Goal: Task Accomplishment & Management: Complete application form

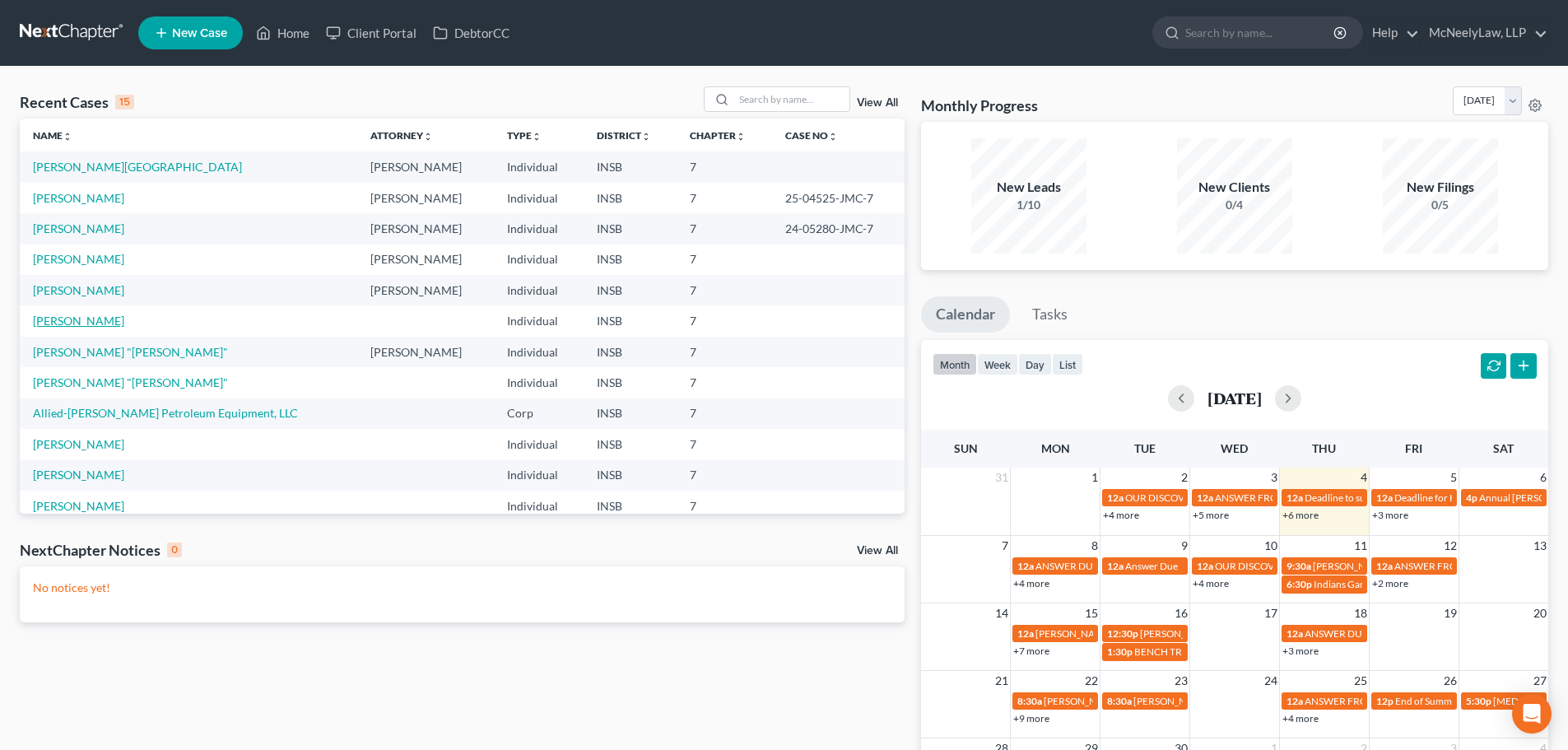
click at [90, 314] on link "[PERSON_NAME]" at bounding box center [79, 320] width 91 height 14
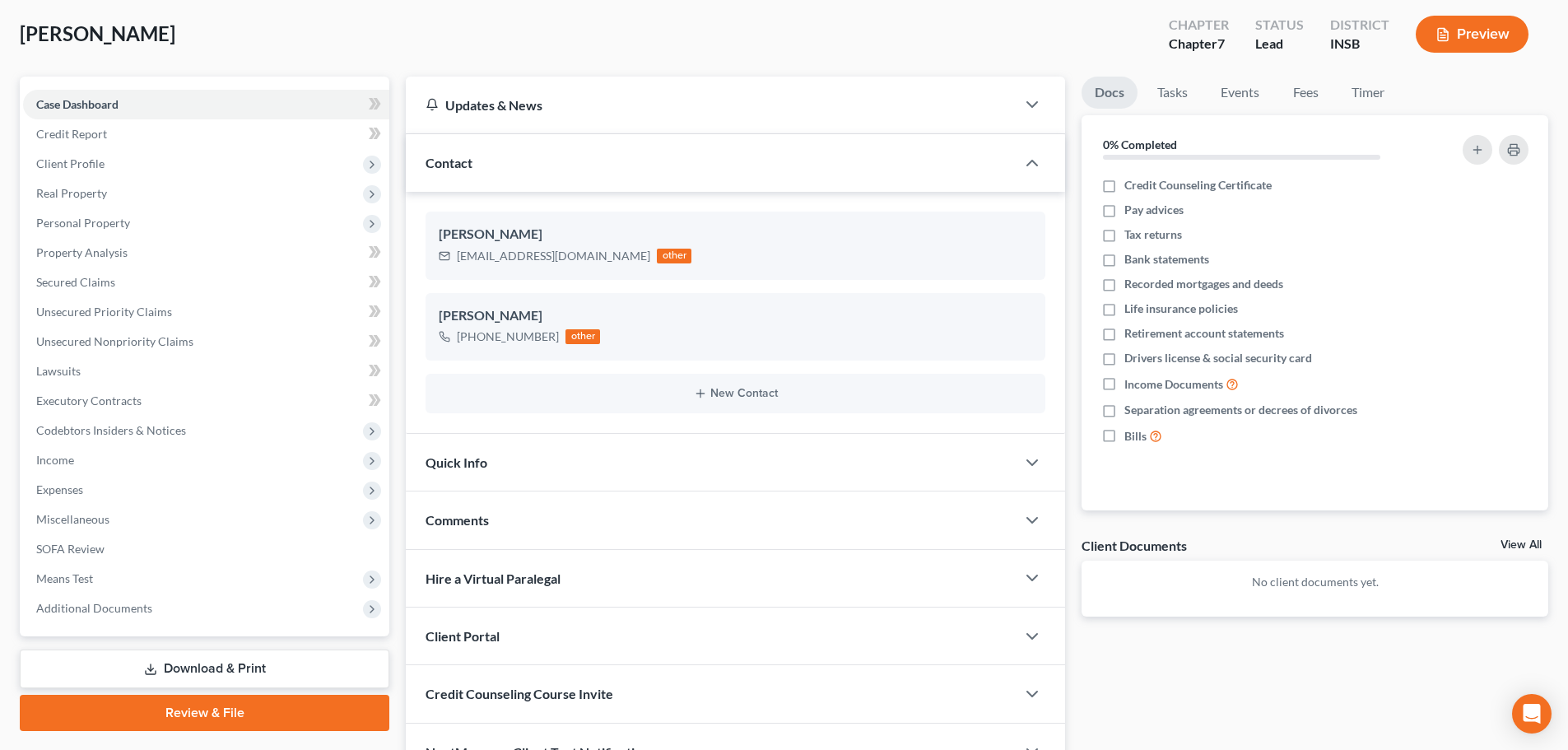
scroll to position [82, 0]
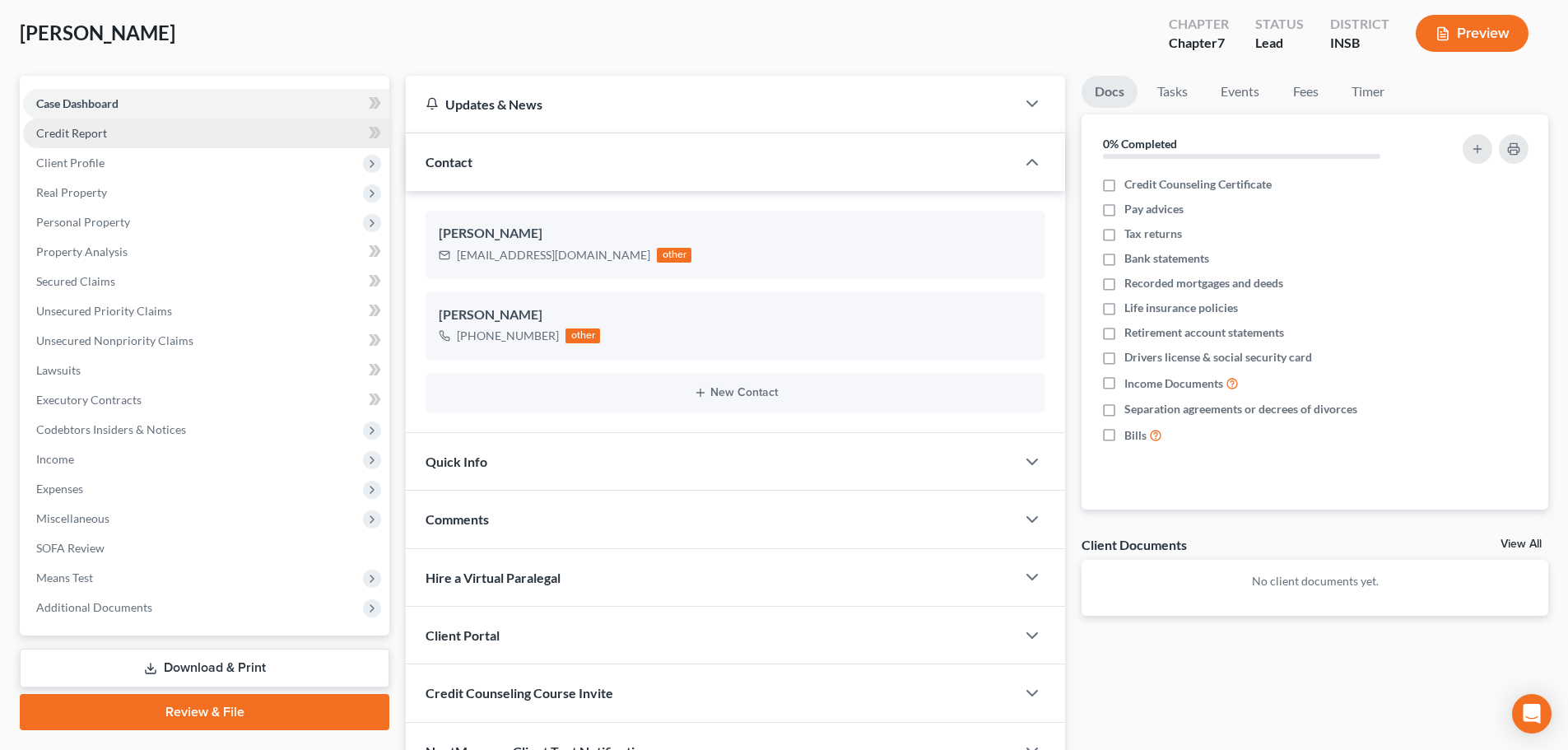
click at [238, 138] on link "Credit Report" at bounding box center [206, 132] width 366 height 30
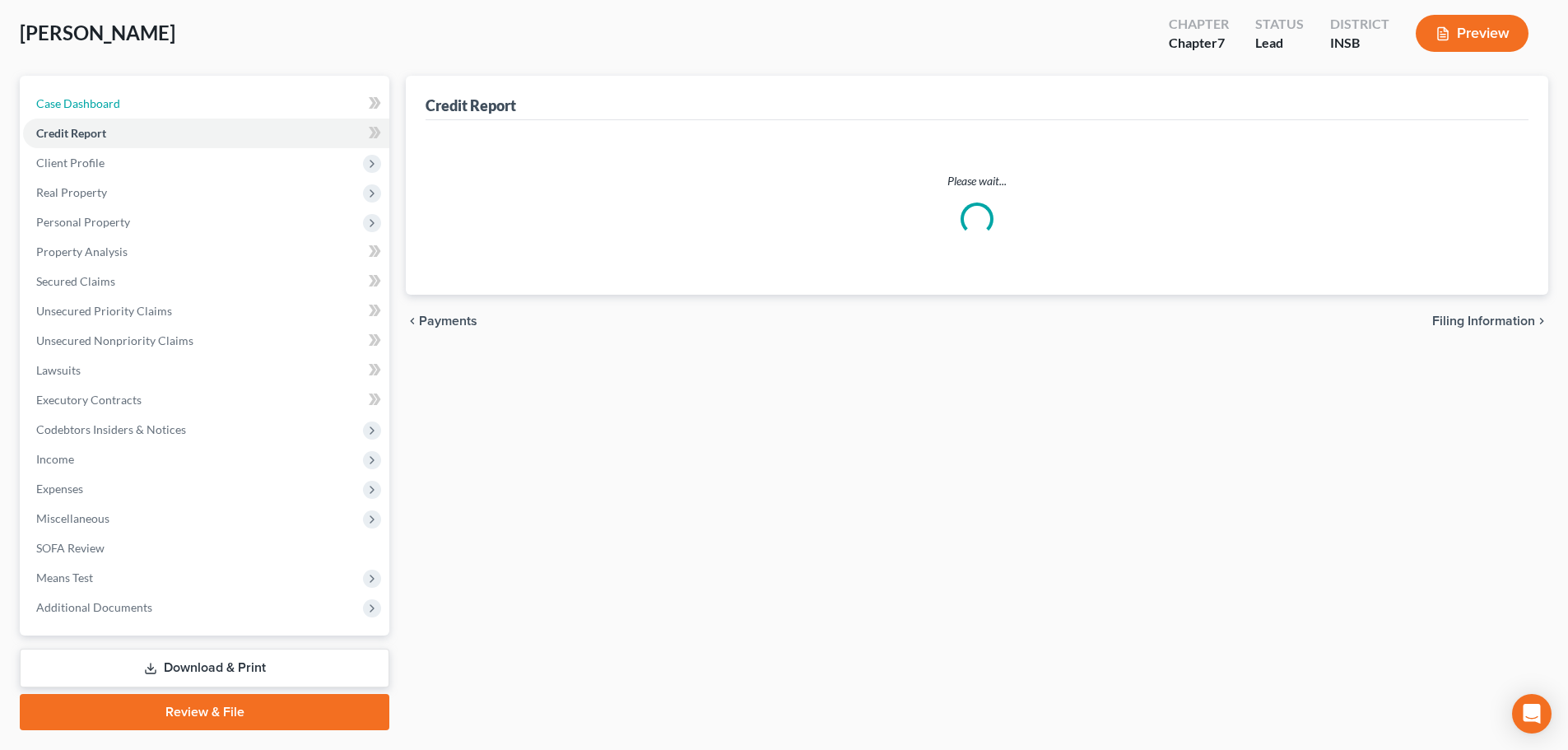
scroll to position [4, 0]
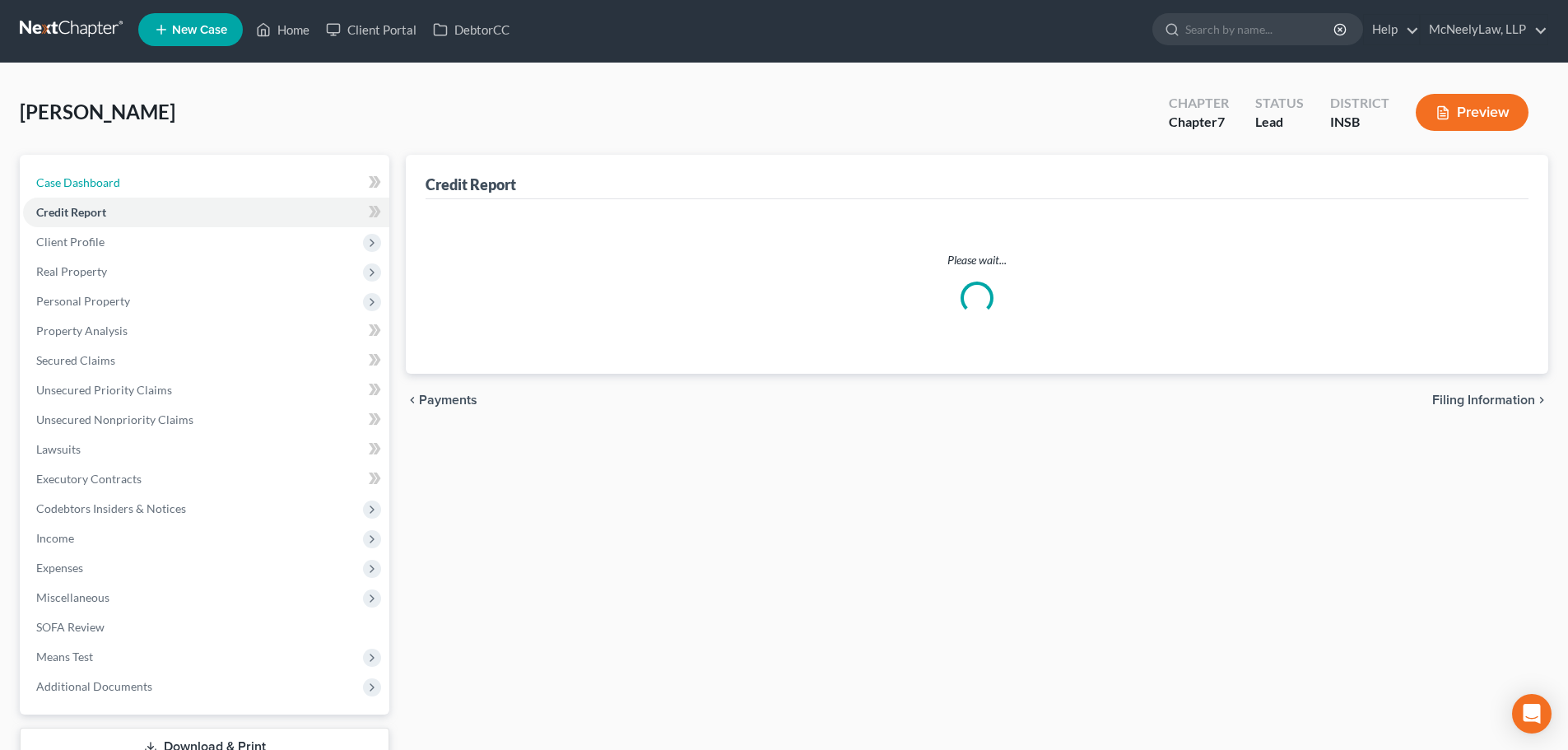
click at [235, 161] on div "Case Dashboard Payments Invoices Payments Payments Credit Report Client Profile…" at bounding box center [204, 434] width 370 height 559
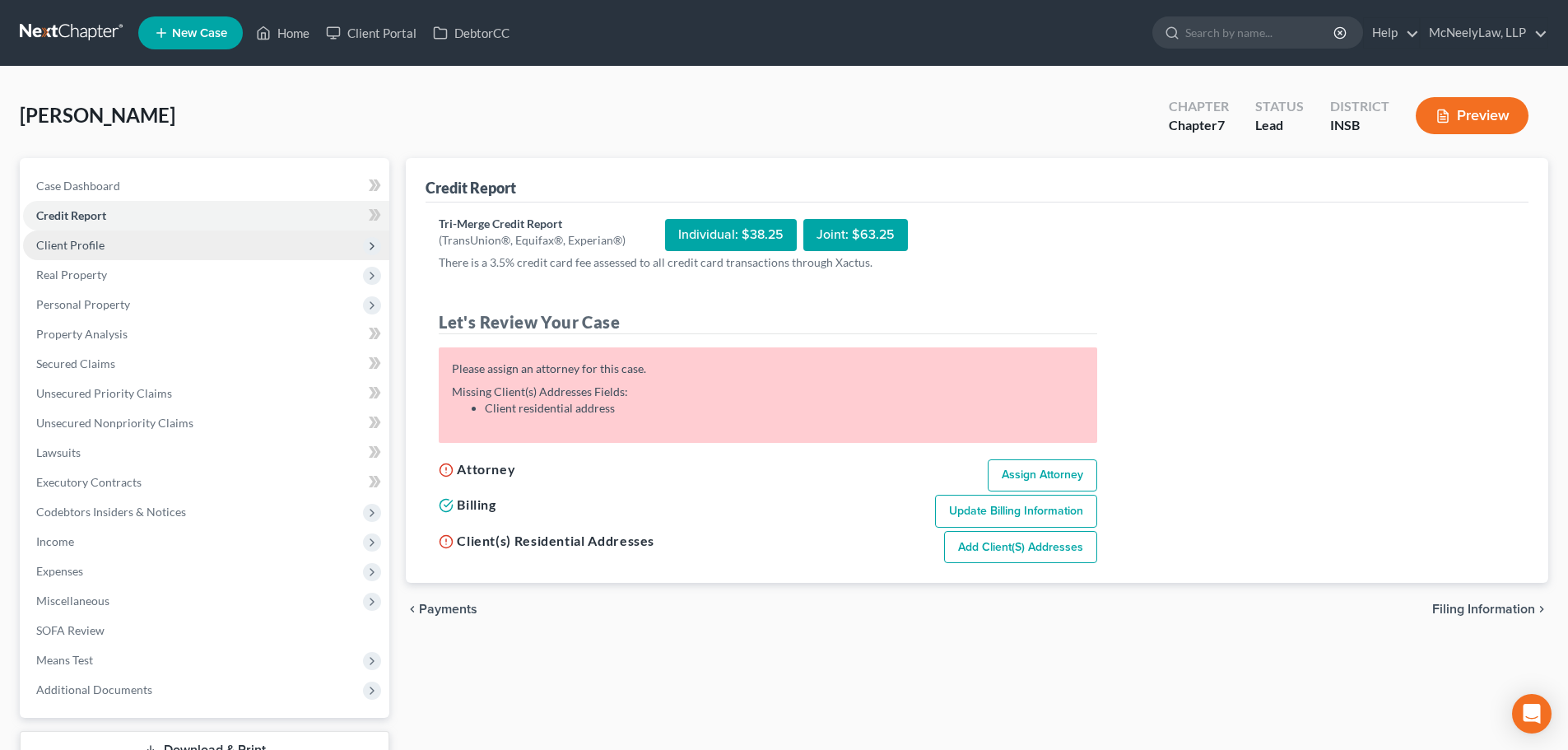
click at [221, 238] on span "Client Profile" at bounding box center [206, 244] width 366 height 30
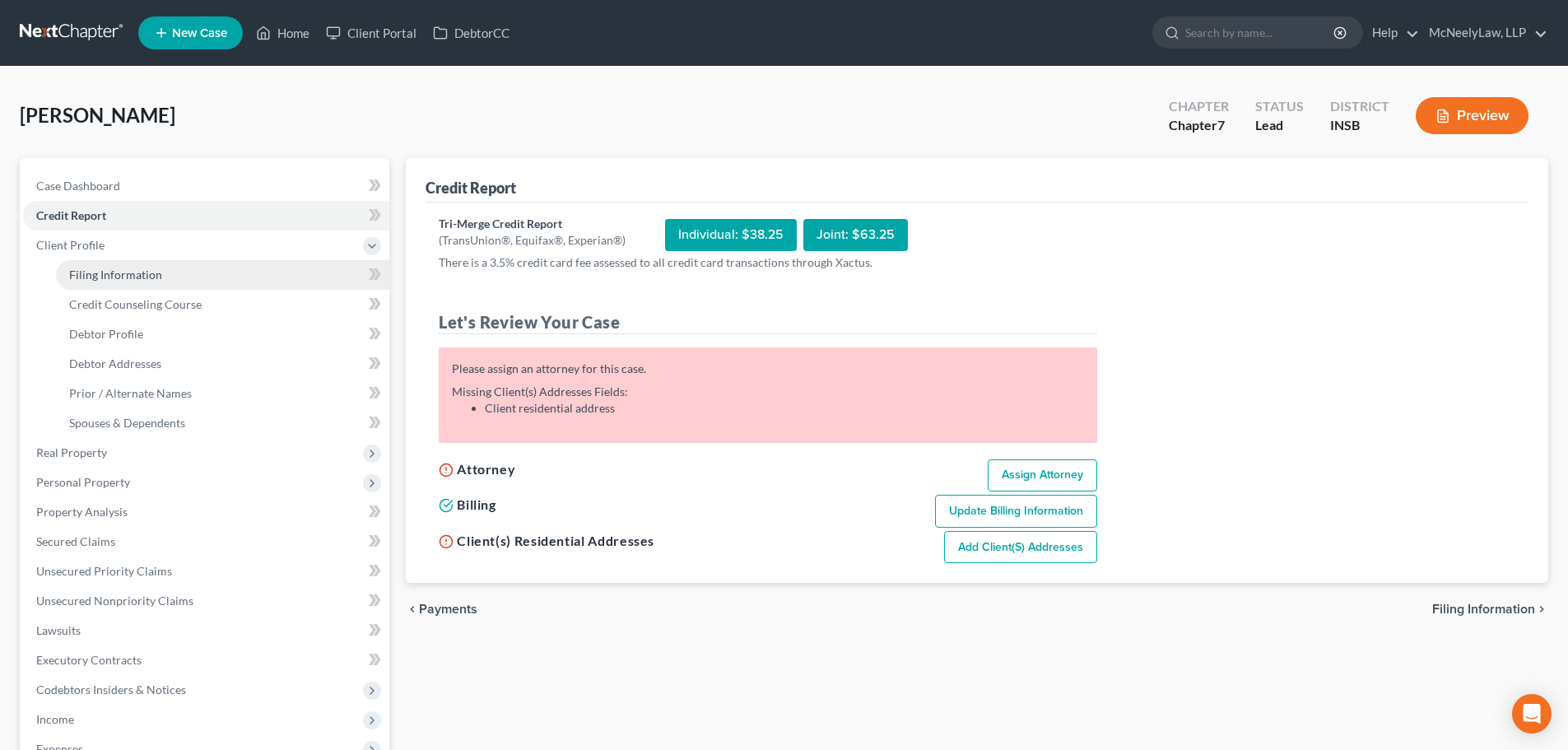
click at [204, 277] on link "Filing Information" at bounding box center [223, 275] width 333 height 30
select select "1"
select select "0"
select select "15"
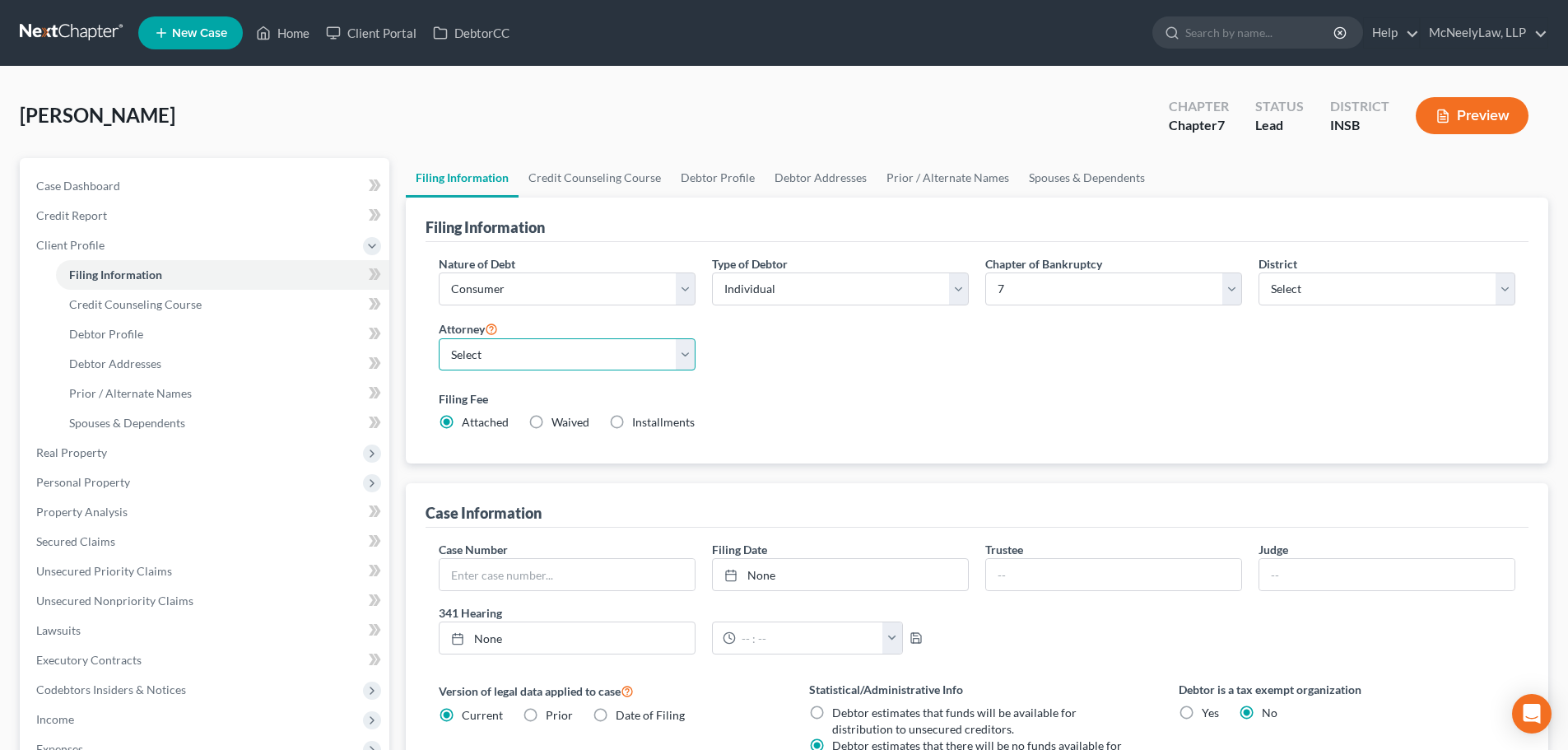
click at [599, 356] on select "Select [PERSON_NAME] - INSB" at bounding box center [567, 354] width 257 height 33
select select "0"
click at [439, 338] on select "Select [PERSON_NAME] - INSB" at bounding box center [567, 354] width 257 height 33
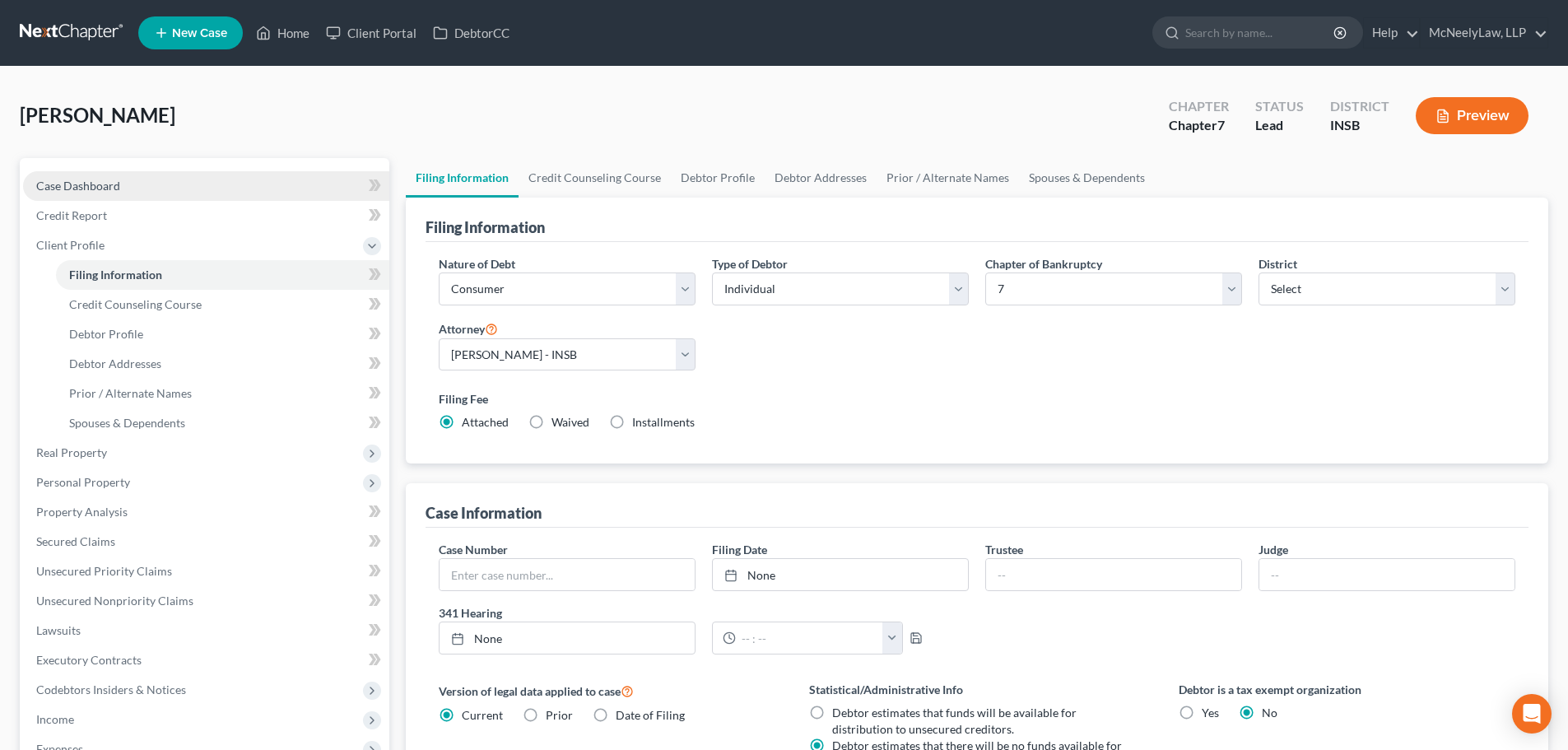
click at [104, 198] on link "Case Dashboard" at bounding box center [206, 185] width 366 height 30
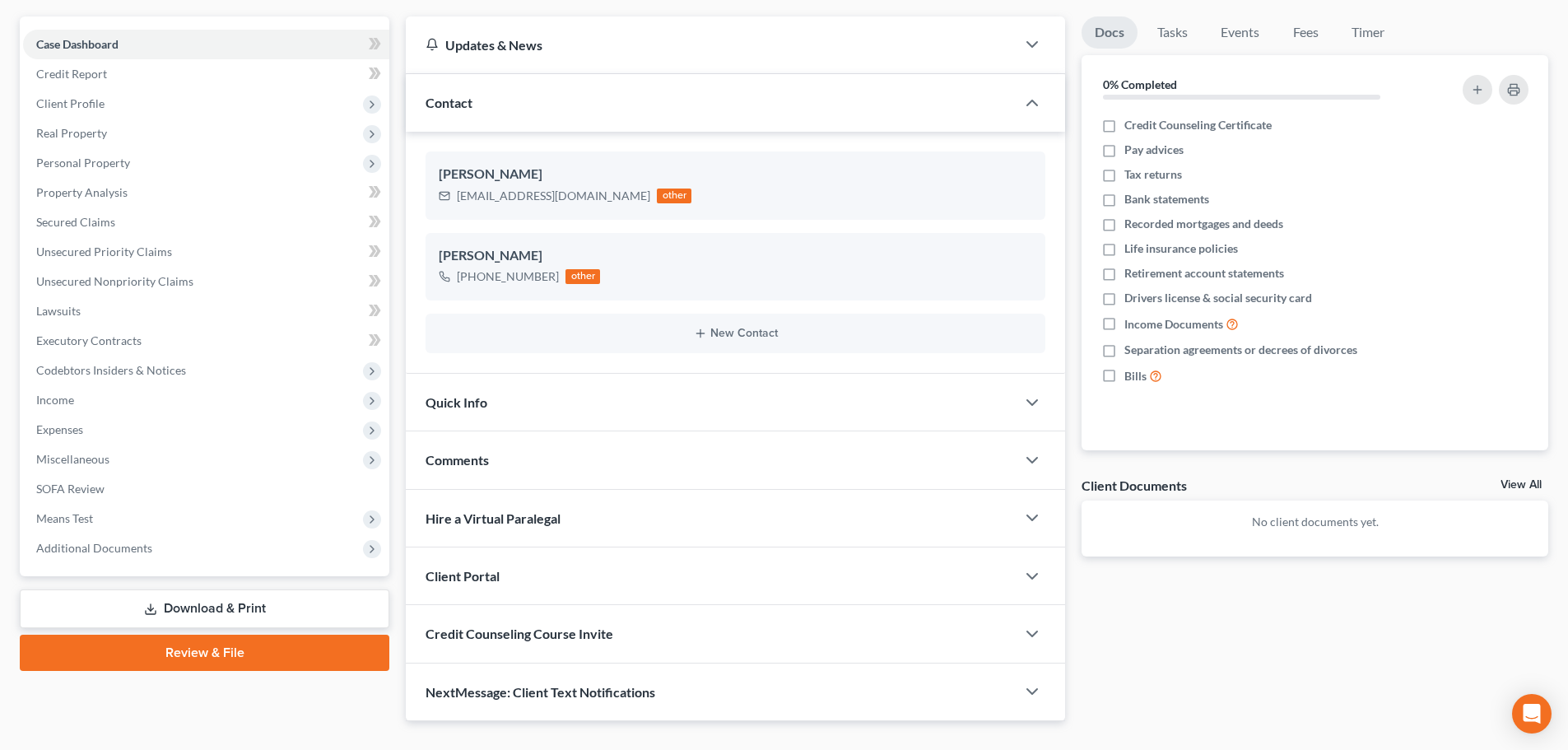
scroll to position [175, 0]
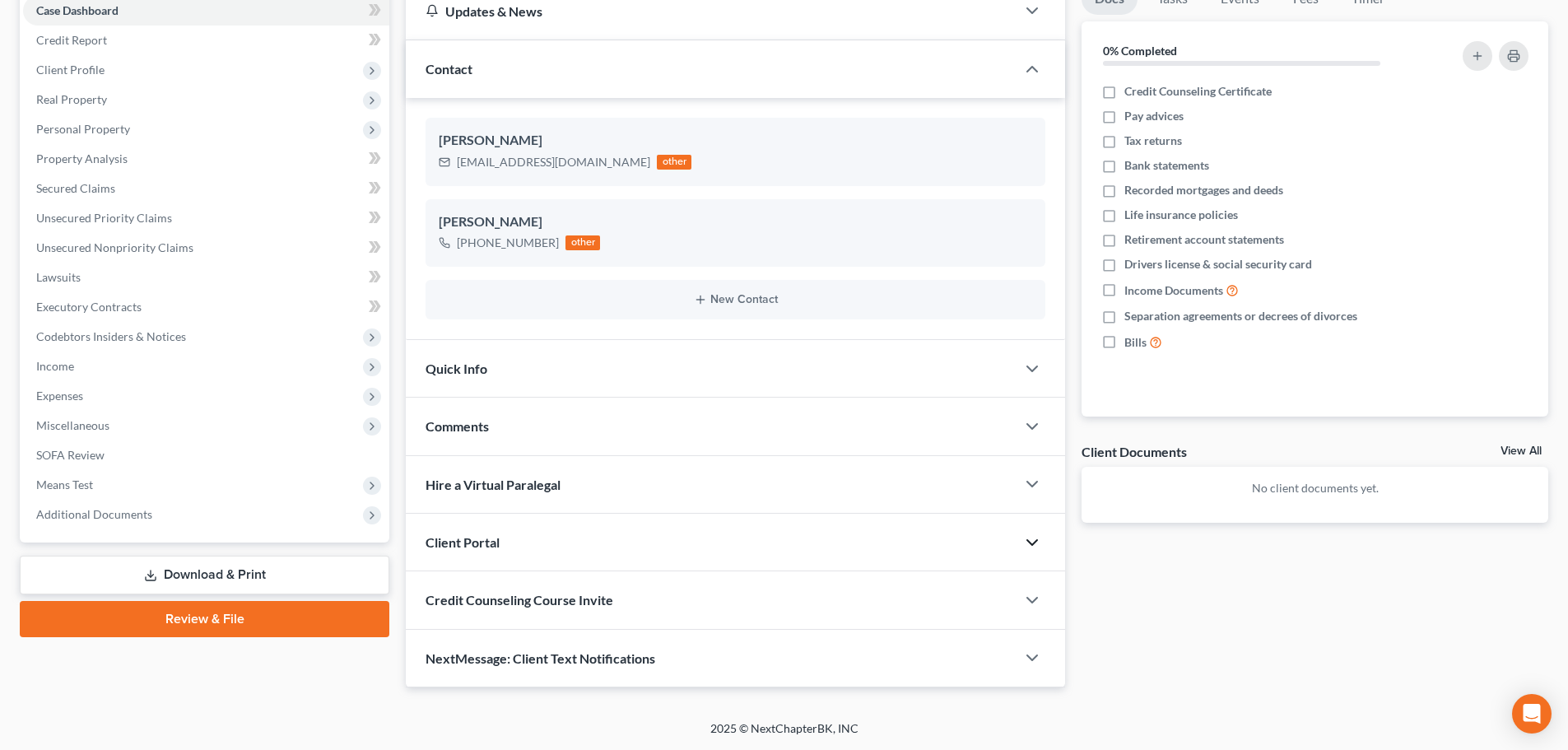
click at [1025, 541] on icon "button" at bounding box center [1032, 542] width 20 height 20
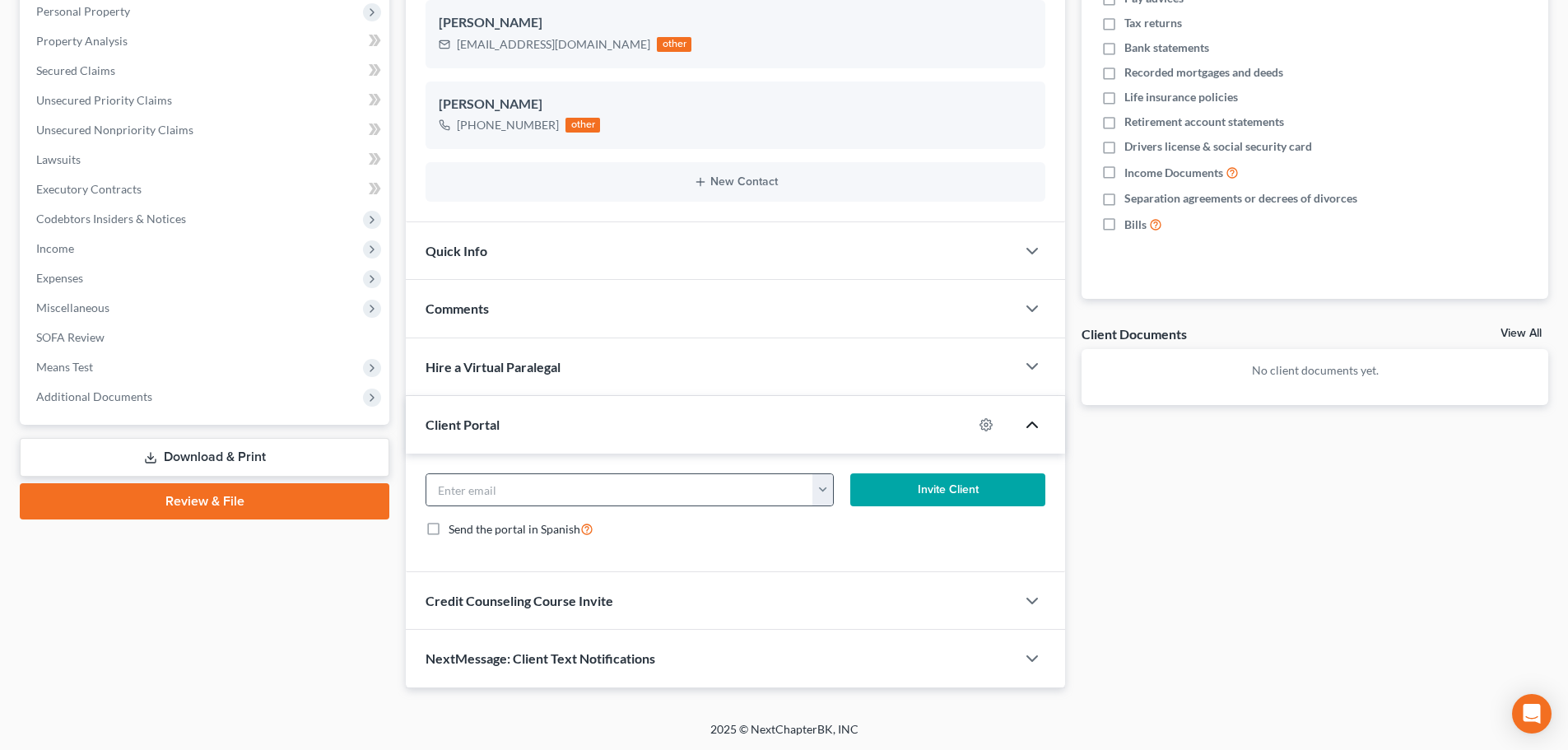
scroll to position [294, 0]
click at [825, 498] on button "button" at bounding box center [822, 489] width 21 height 31
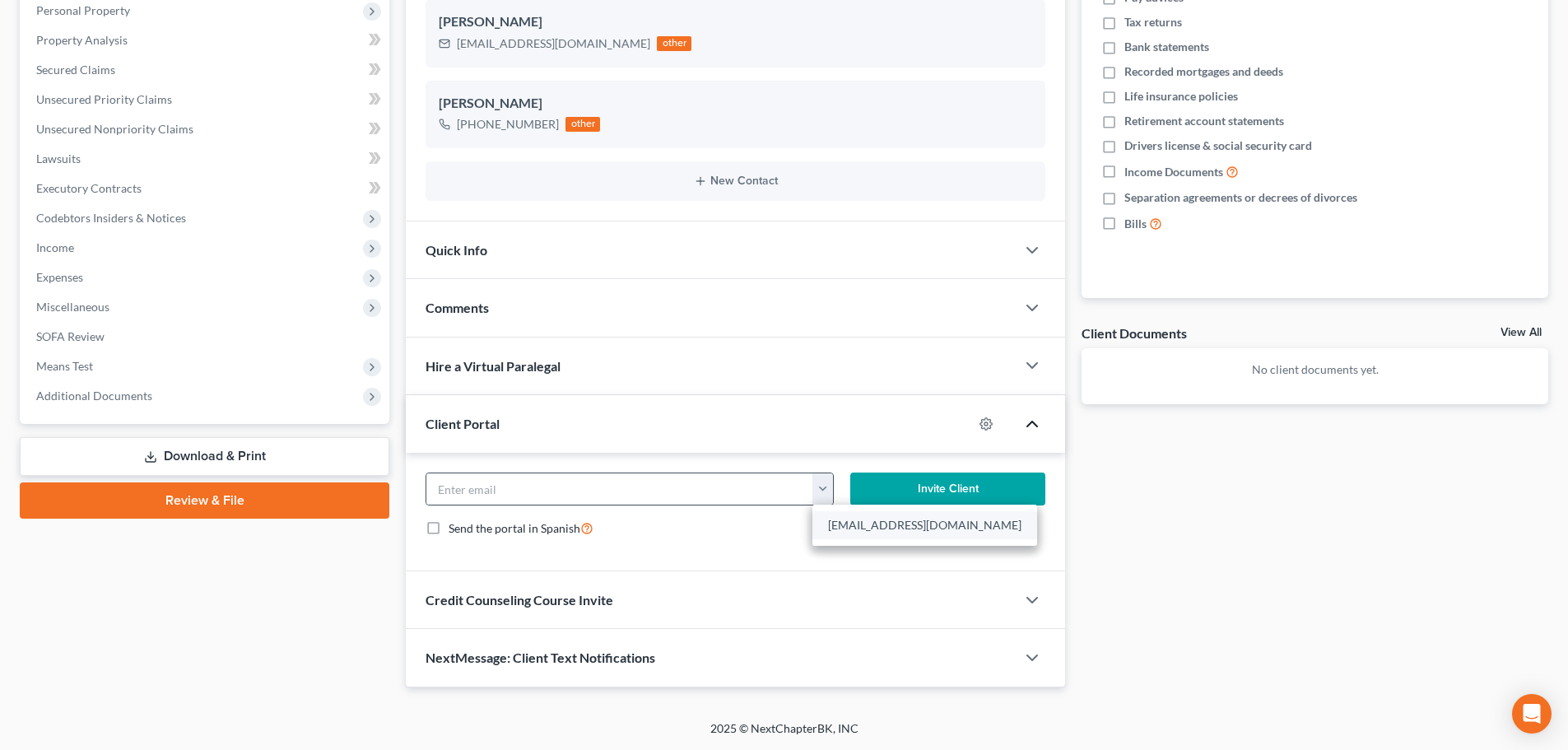
click at [863, 520] on link "[EMAIL_ADDRESS][DOMAIN_NAME]" at bounding box center [925, 524] width 225 height 28
type input "[EMAIL_ADDRESS][DOMAIN_NAME]"
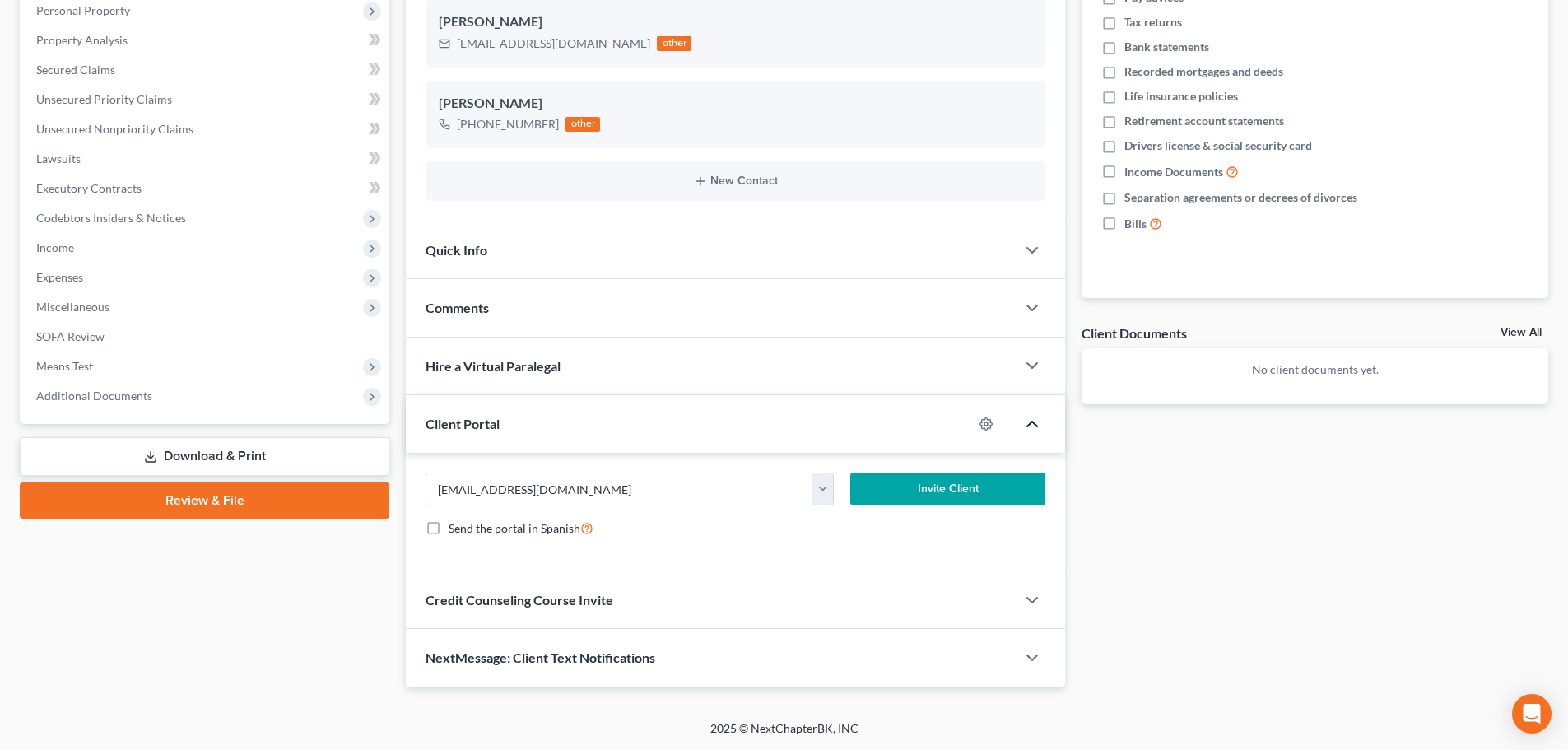
click at [969, 489] on button "Invite Client" at bounding box center [948, 489] width 196 height 33
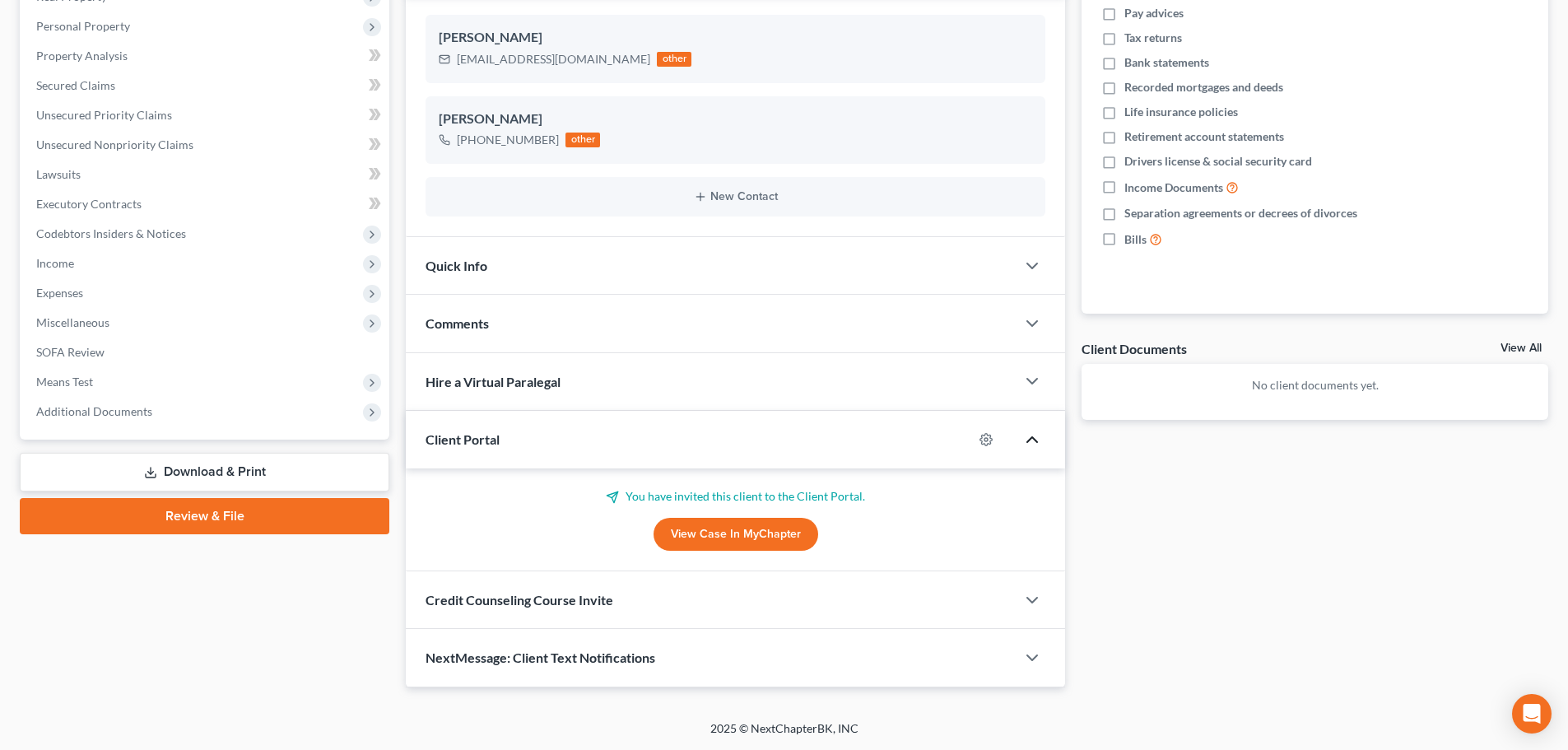
scroll to position [278, 0]
click at [1035, 603] on icon "button" at bounding box center [1032, 600] width 20 height 20
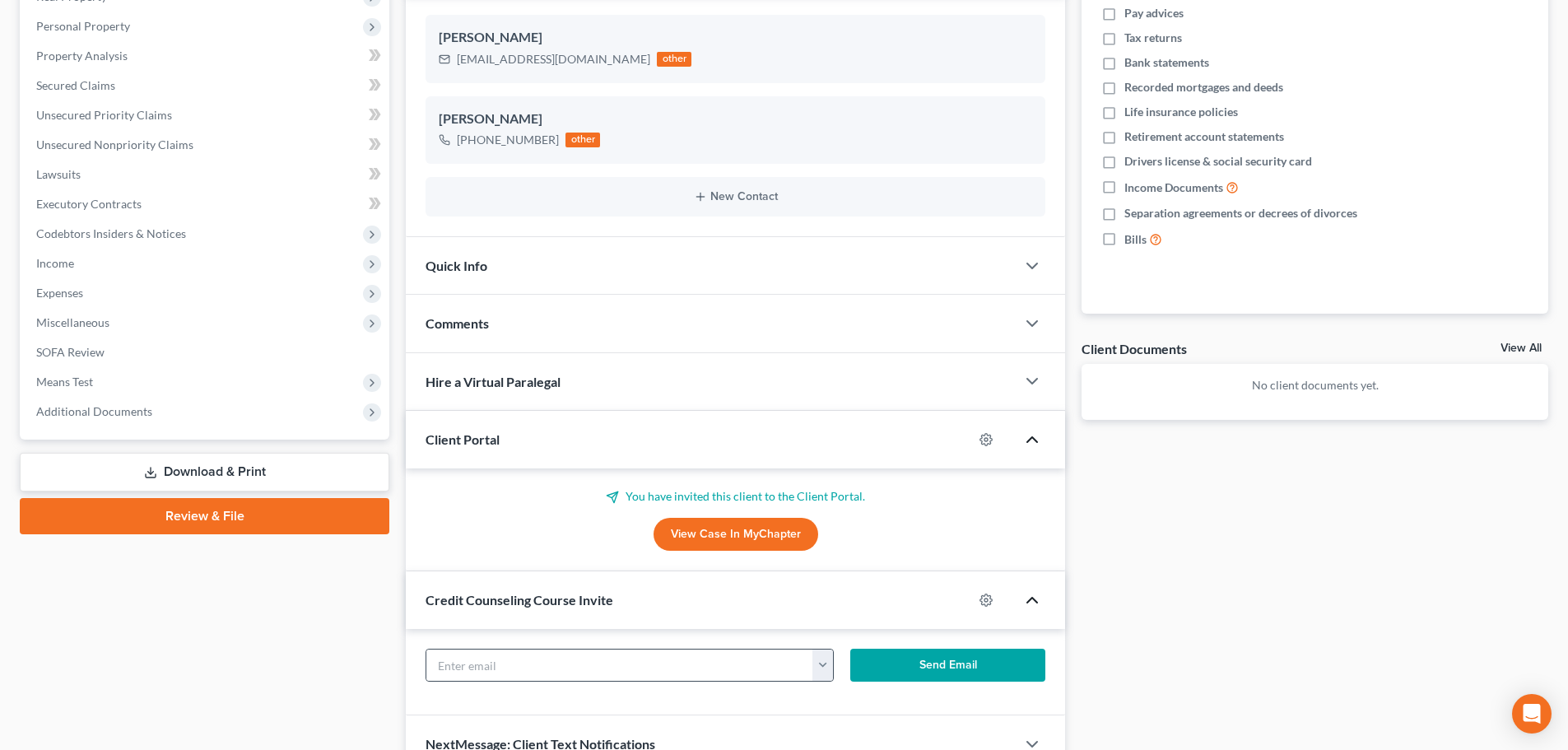
click at [824, 663] on button "button" at bounding box center [822, 665] width 21 height 31
click at [857, 699] on link "[EMAIL_ADDRESS][DOMAIN_NAME]" at bounding box center [925, 701] width 225 height 28
type input "[EMAIL_ADDRESS][DOMAIN_NAME]"
click at [941, 668] on button "Send Email" at bounding box center [948, 665] width 196 height 33
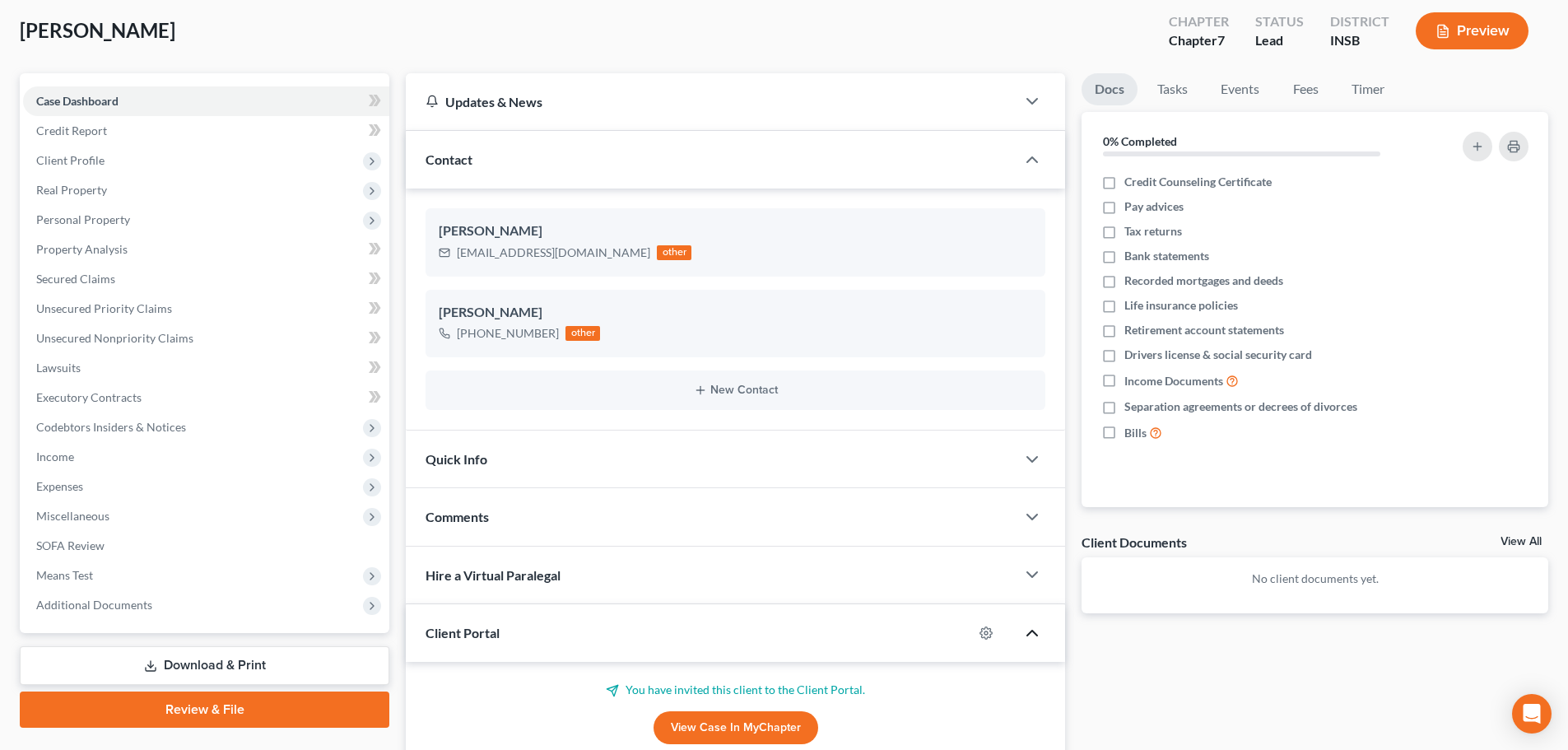
scroll to position [0, 0]
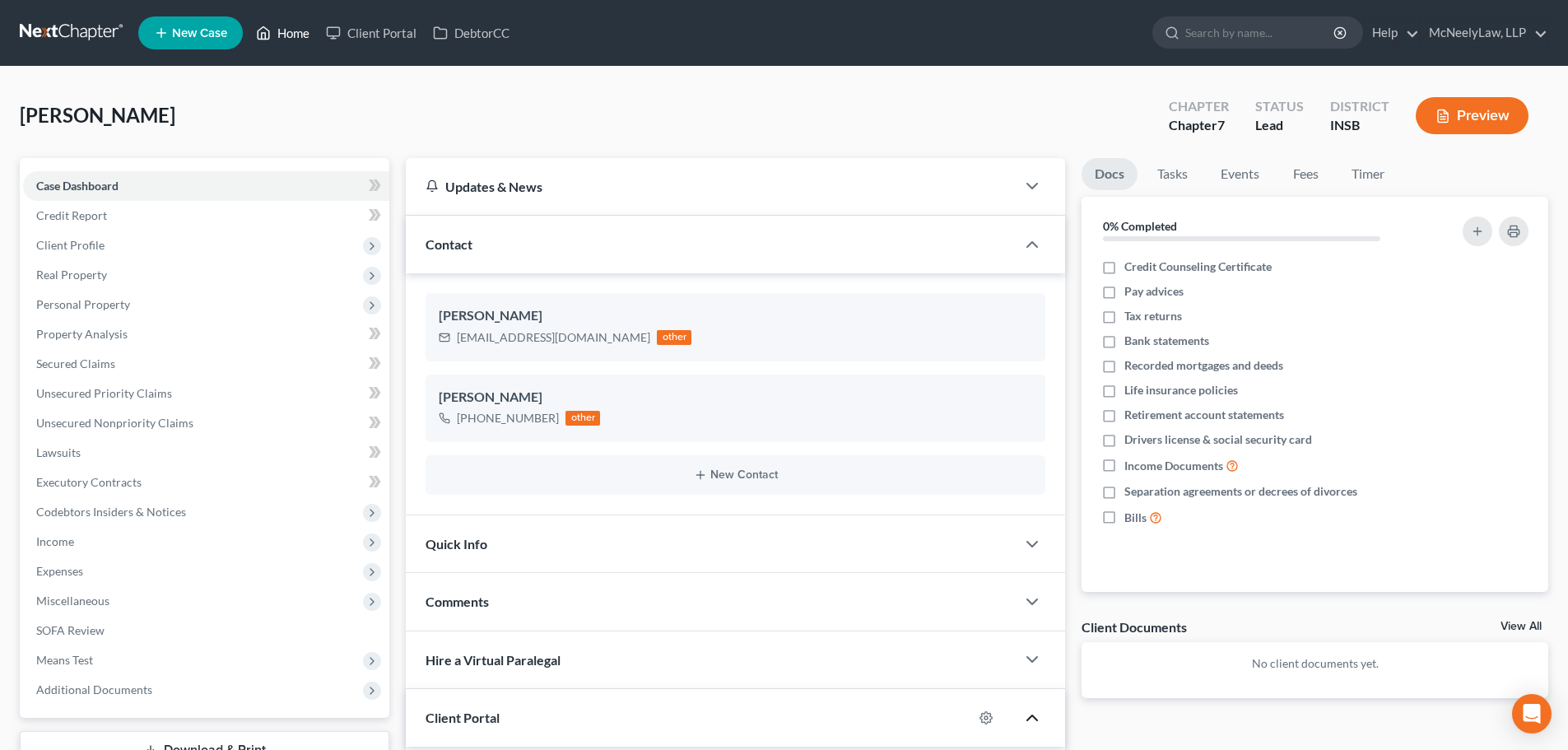
drag, startPoint x: 270, startPoint y: 25, endPoint x: 271, endPoint y: 34, distance: 9.1
click at [270, 25] on icon at bounding box center [263, 33] width 15 height 20
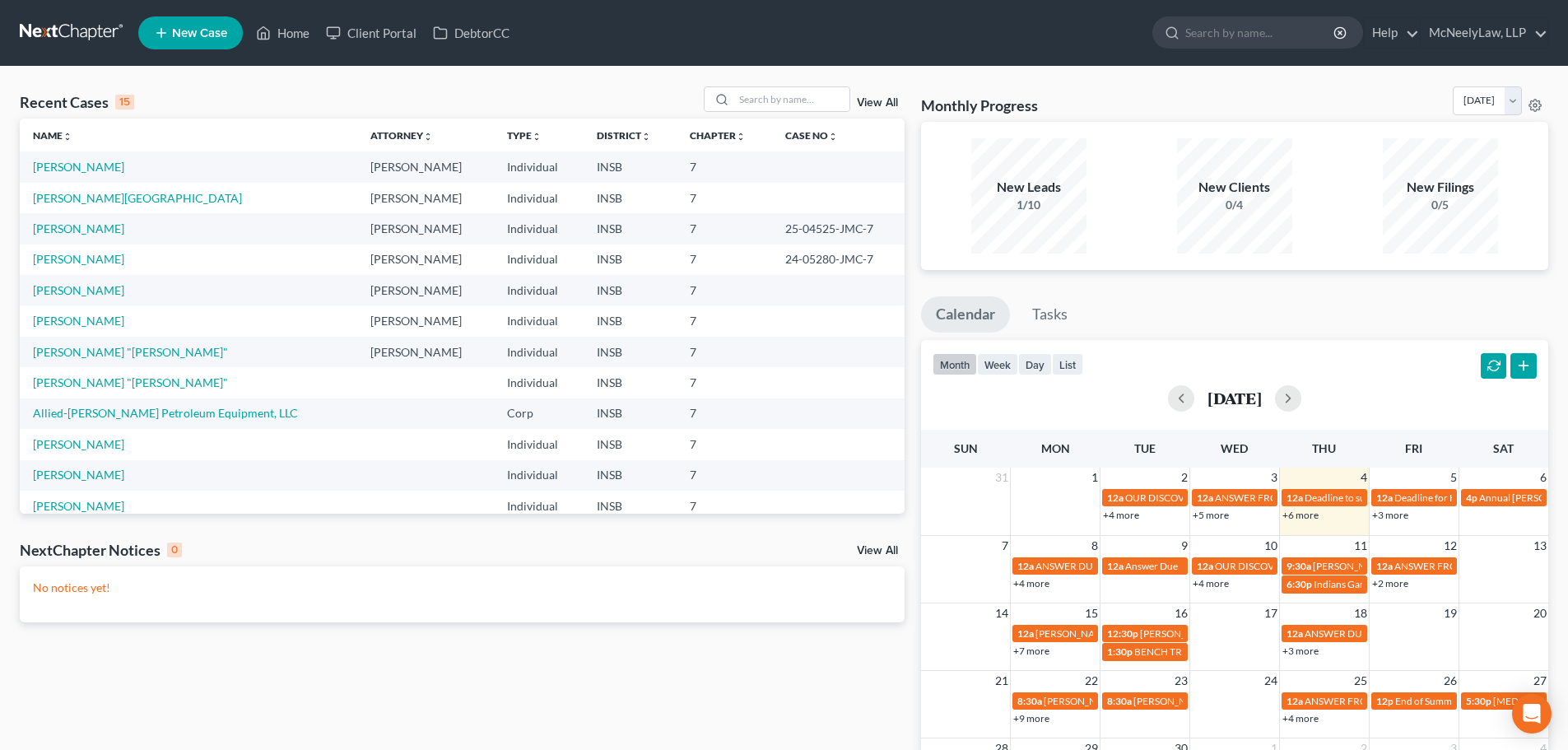
click at [865, 102] on link "View All" at bounding box center [877, 103] width 41 height 12
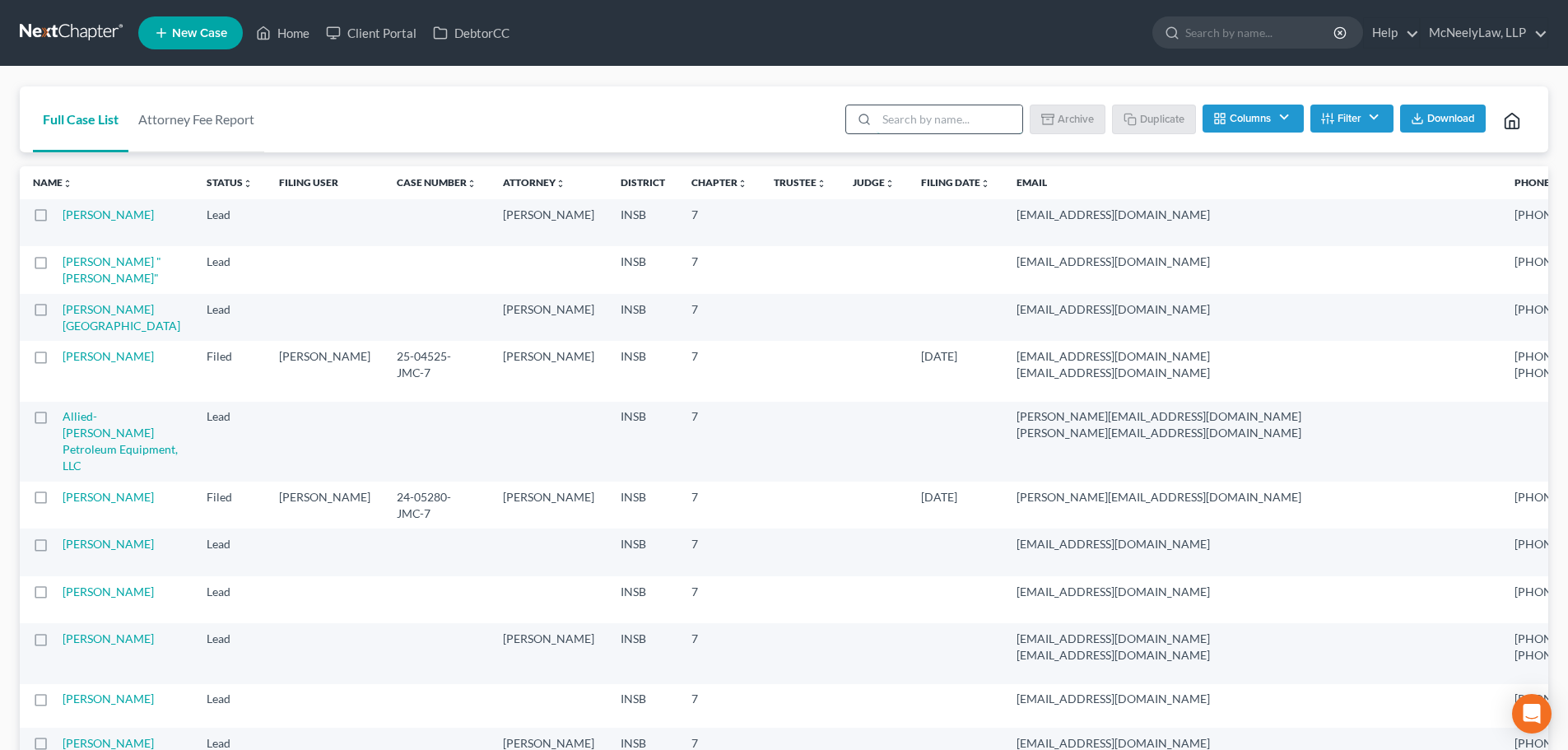
click at [896, 113] on input "search" at bounding box center [949, 119] width 146 height 28
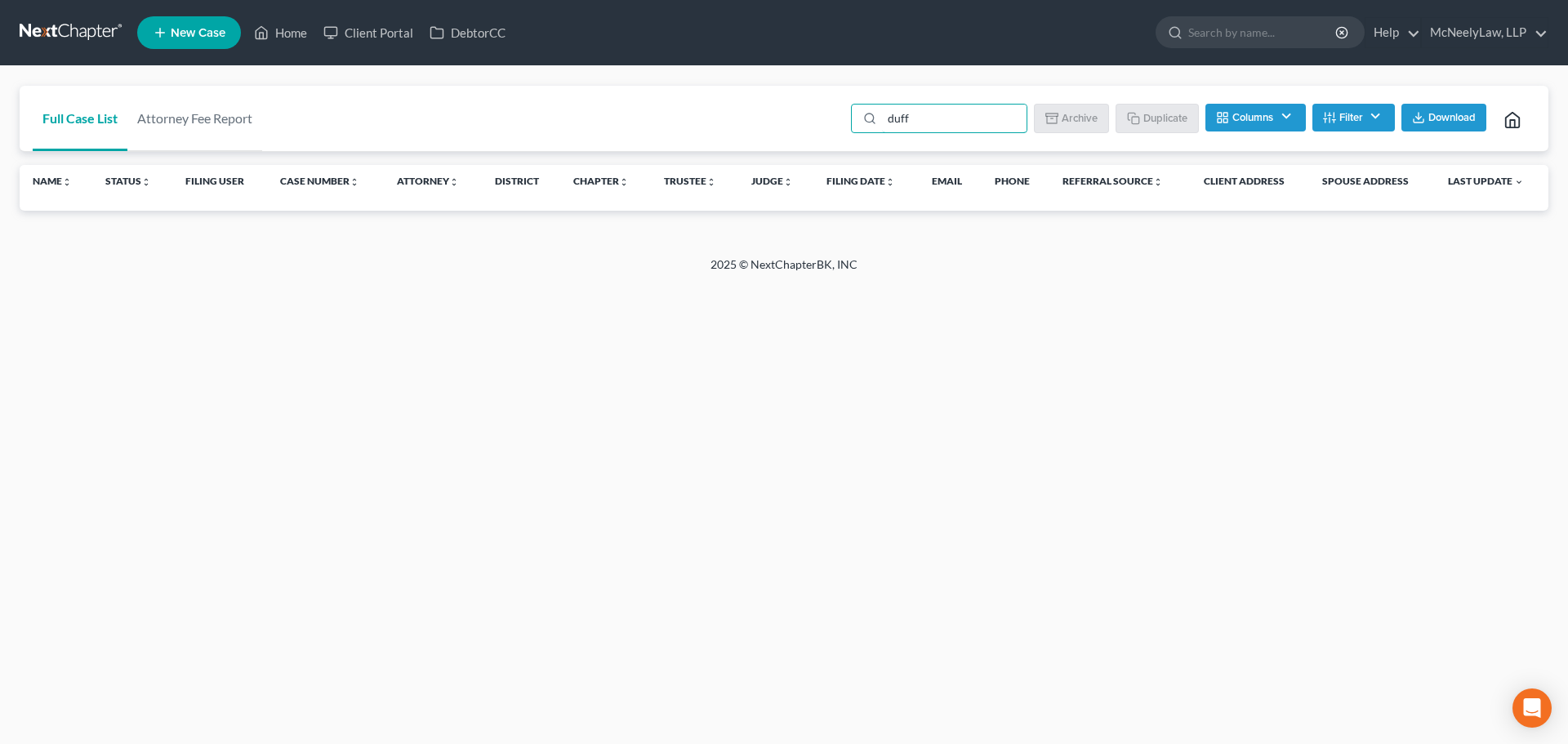
type input "duff"
click at [187, 34] on span "New Case" at bounding box center [198, 33] width 55 height 12
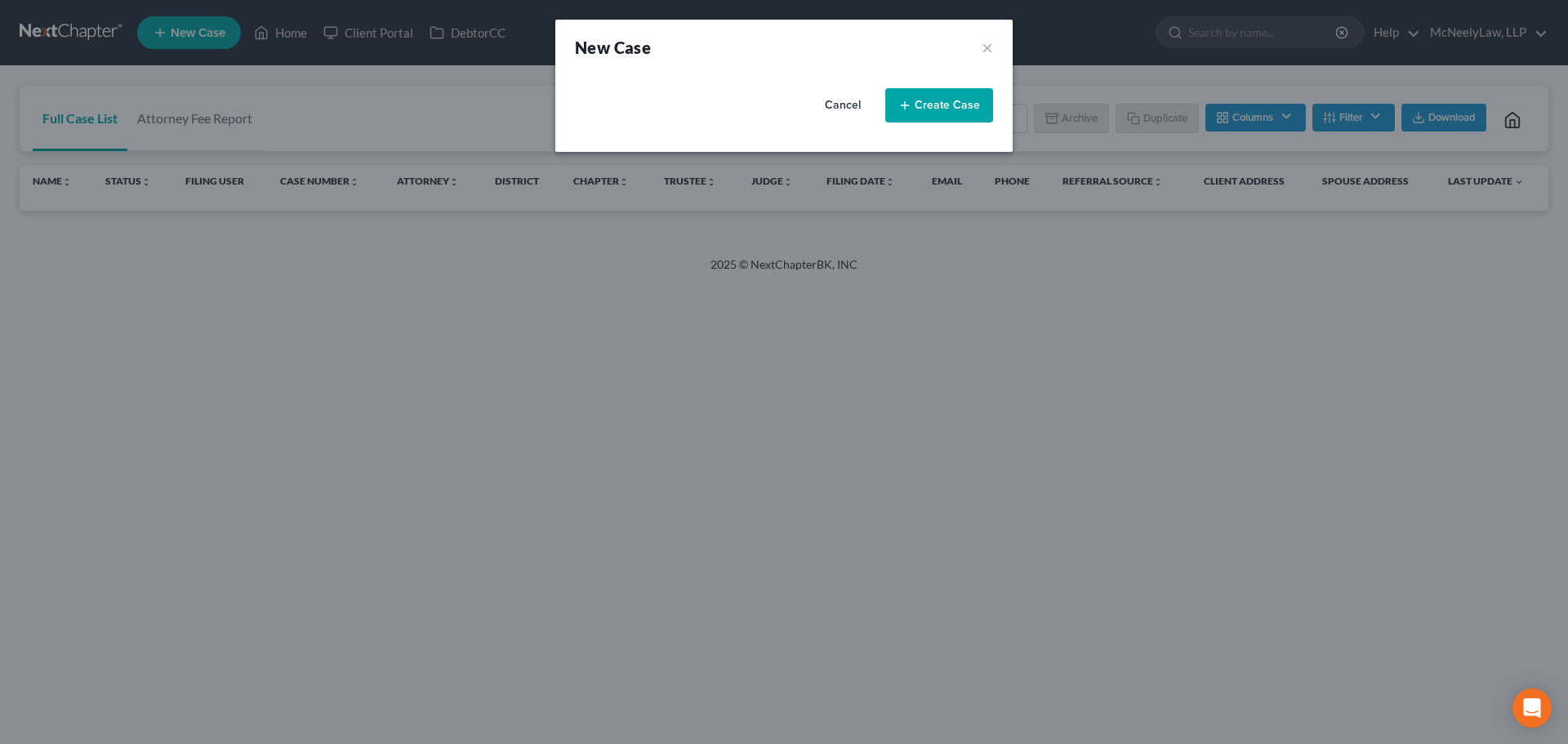
select select "28"
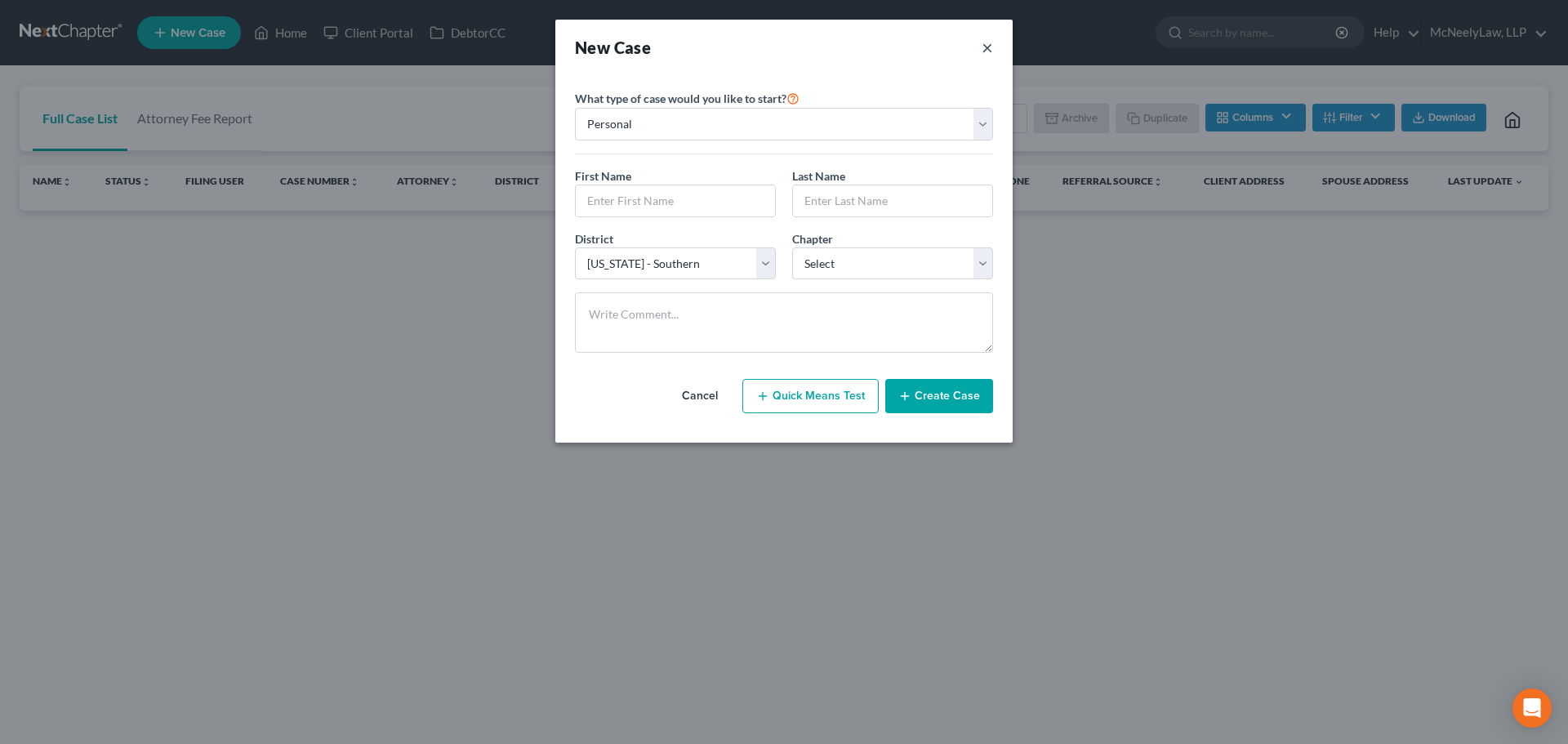
click at [982, 51] on button "×" at bounding box center [986, 47] width 12 height 23
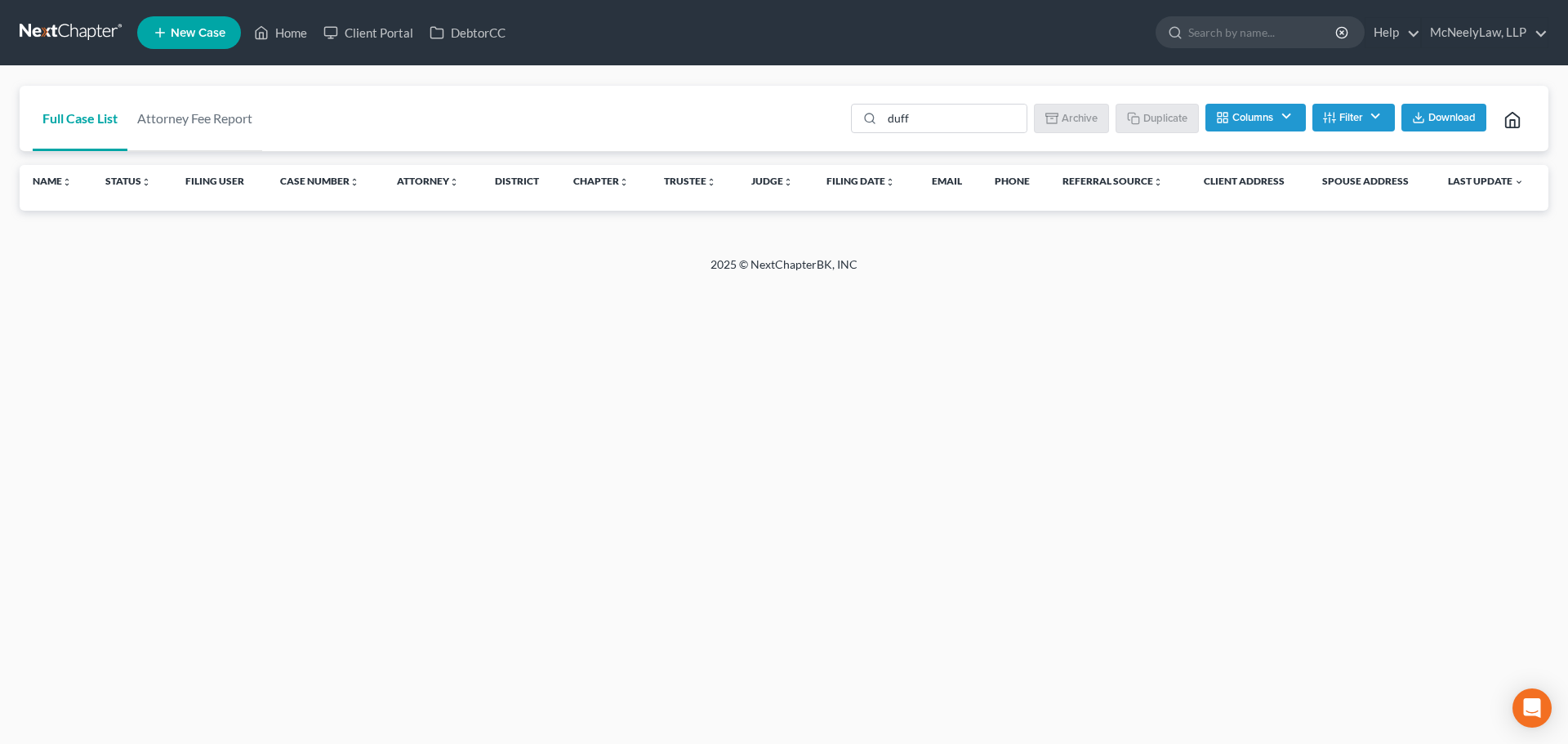
click at [210, 36] on span "New Case" at bounding box center [198, 33] width 55 height 12
select select "28"
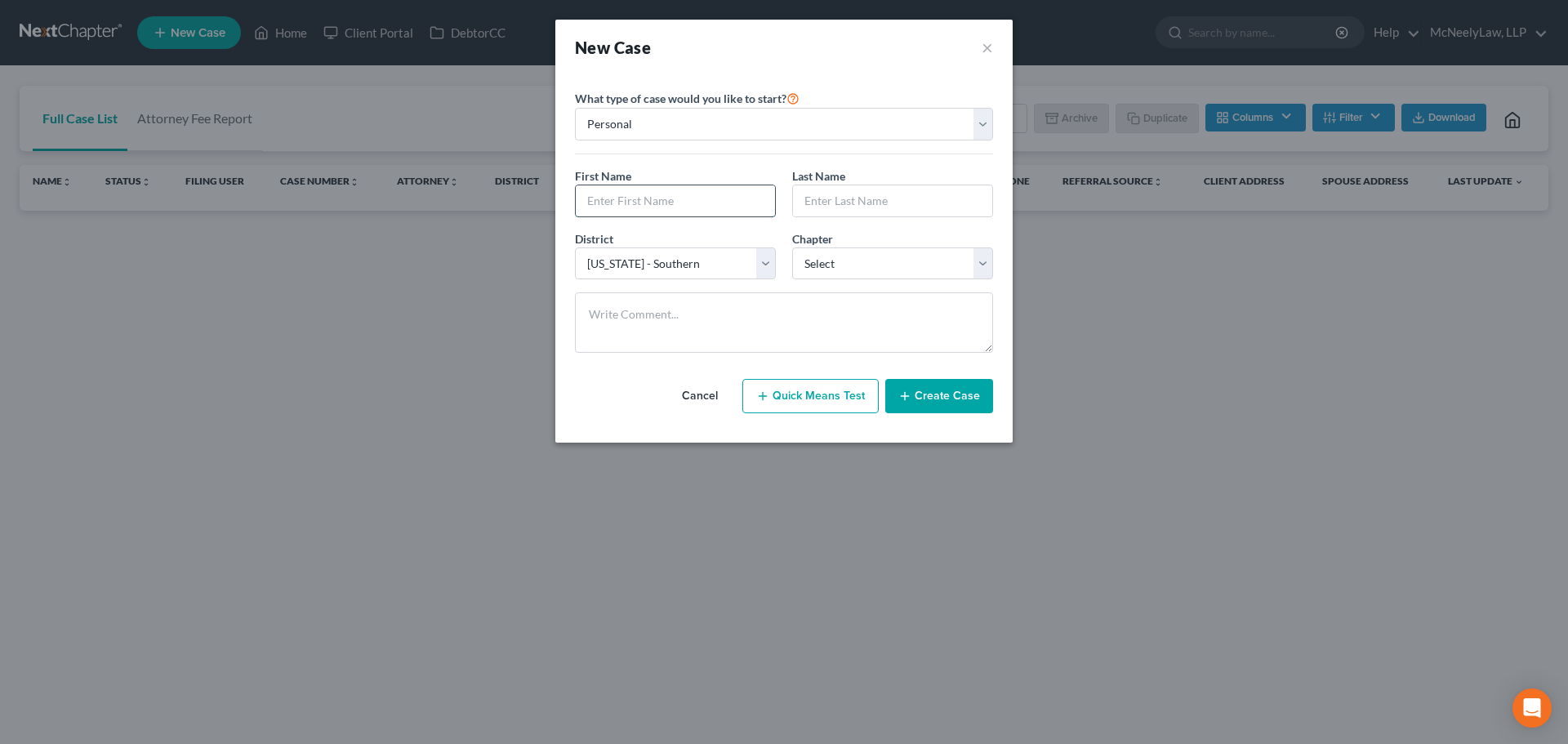
click at [637, 205] on input "text" at bounding box center [675, 201] width 199 height 31
type input "[PERSON_NAME]"
type input "Duff"
click at [839, 278] on select "Select 7 11 12 13" at bounding box center [892, 264] width 201 height 33
select select "0"
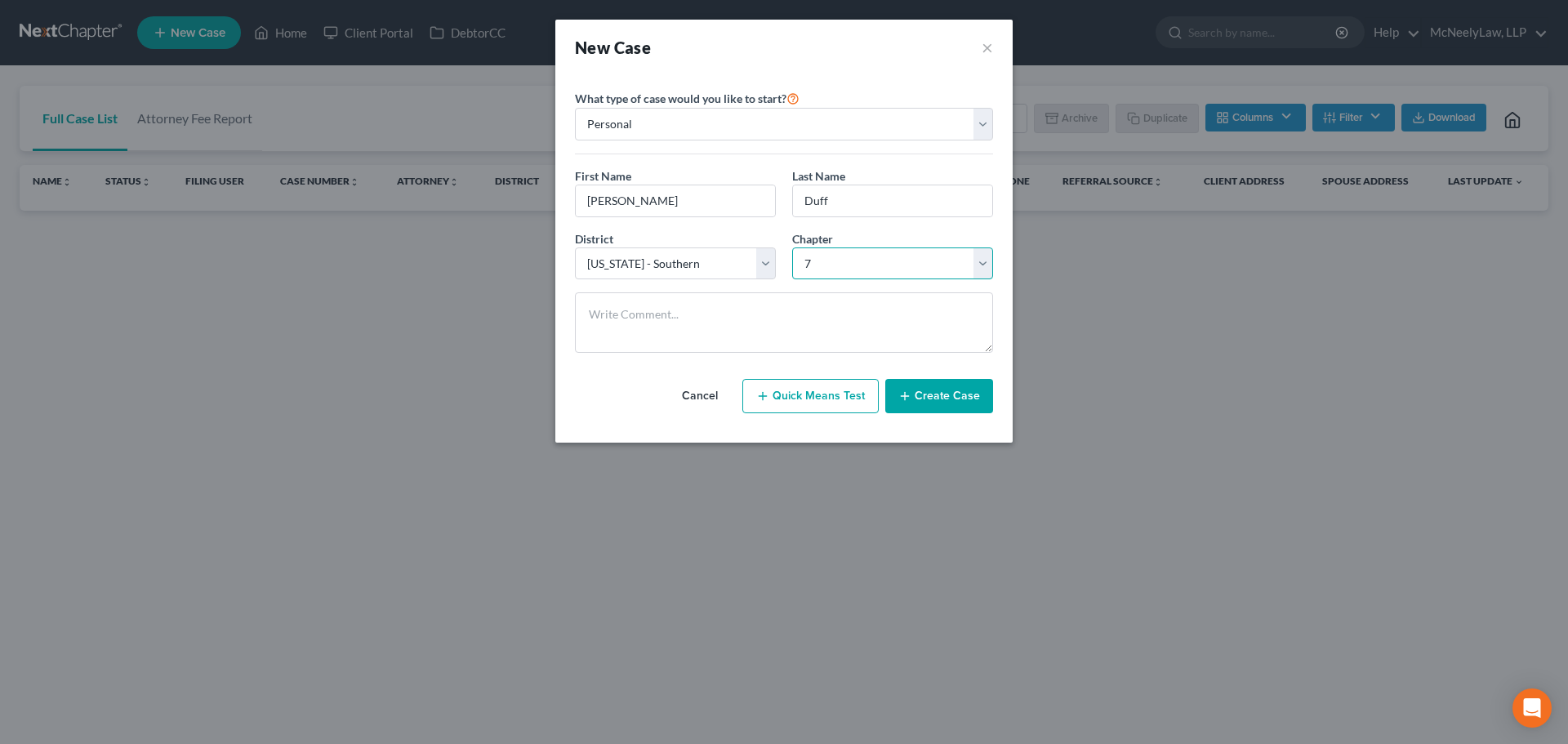
click at [792, 248] on select "Select 7 11 12 13" at bounding box center [892, 264] width 201 height 33
click at [802, 309] on textarea at bounding box center [783, 322] width 418 height 60
click at [949, 395] on button "Create Case" at bounding box center [938, 396] width 107 height 35
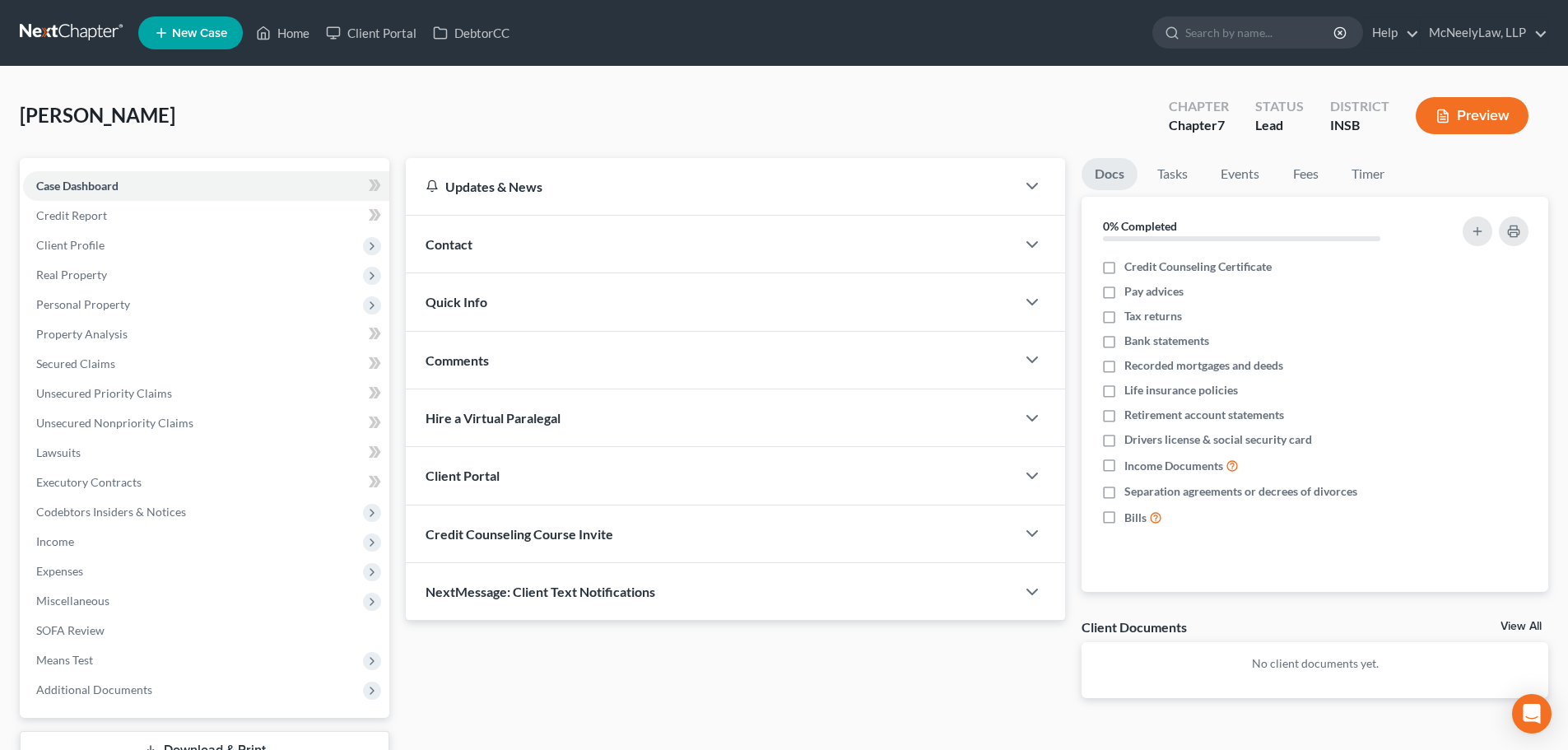
click at [541, 540] on div "Credit Counseling Course Invite" at bounding box center [710, 533] width 609 height 56
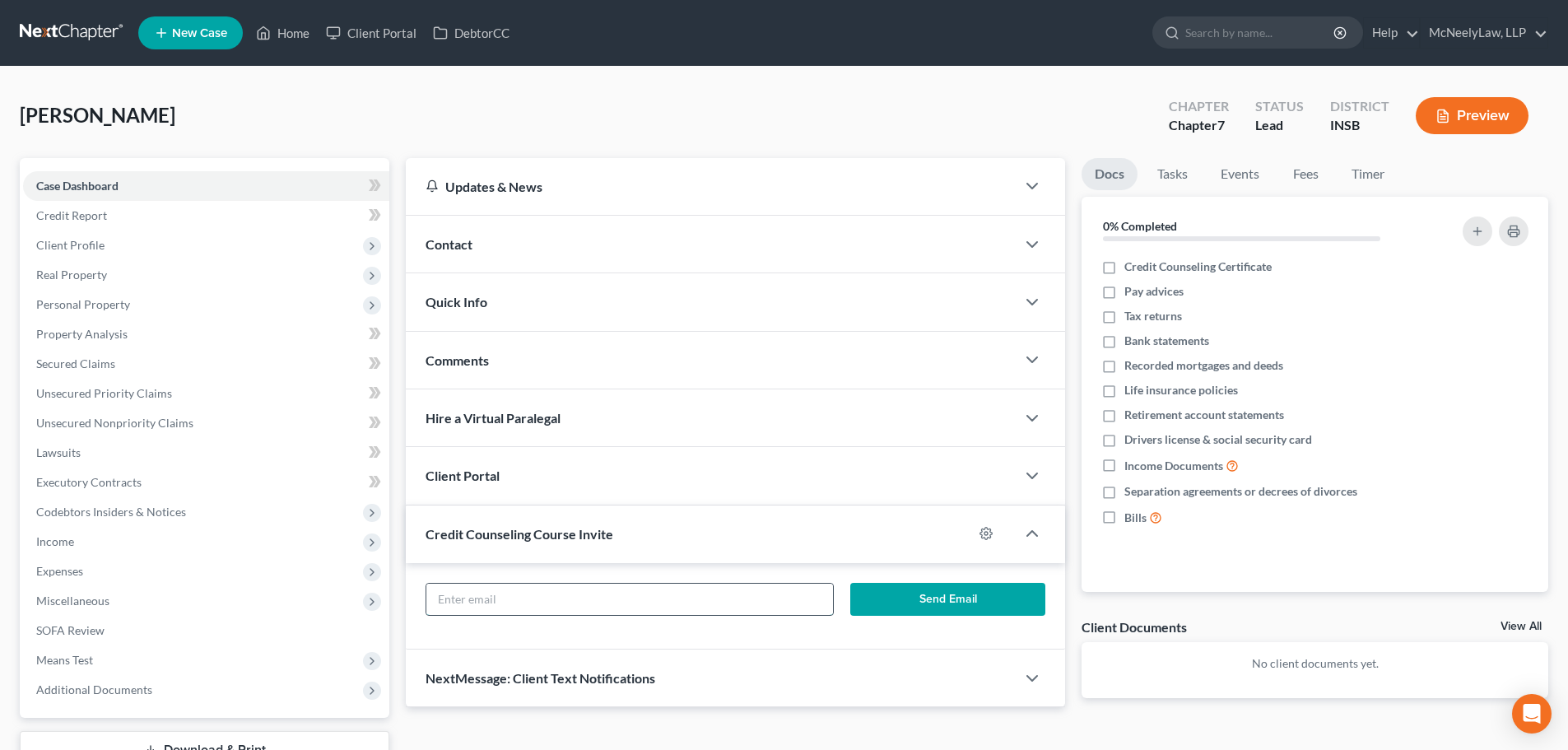
click at [601, 593] on input "text" at bounding box center [628, 599] width 405 height 31
paste input "[EMAIL_ADDRESS][DOMAIN_NAME]"
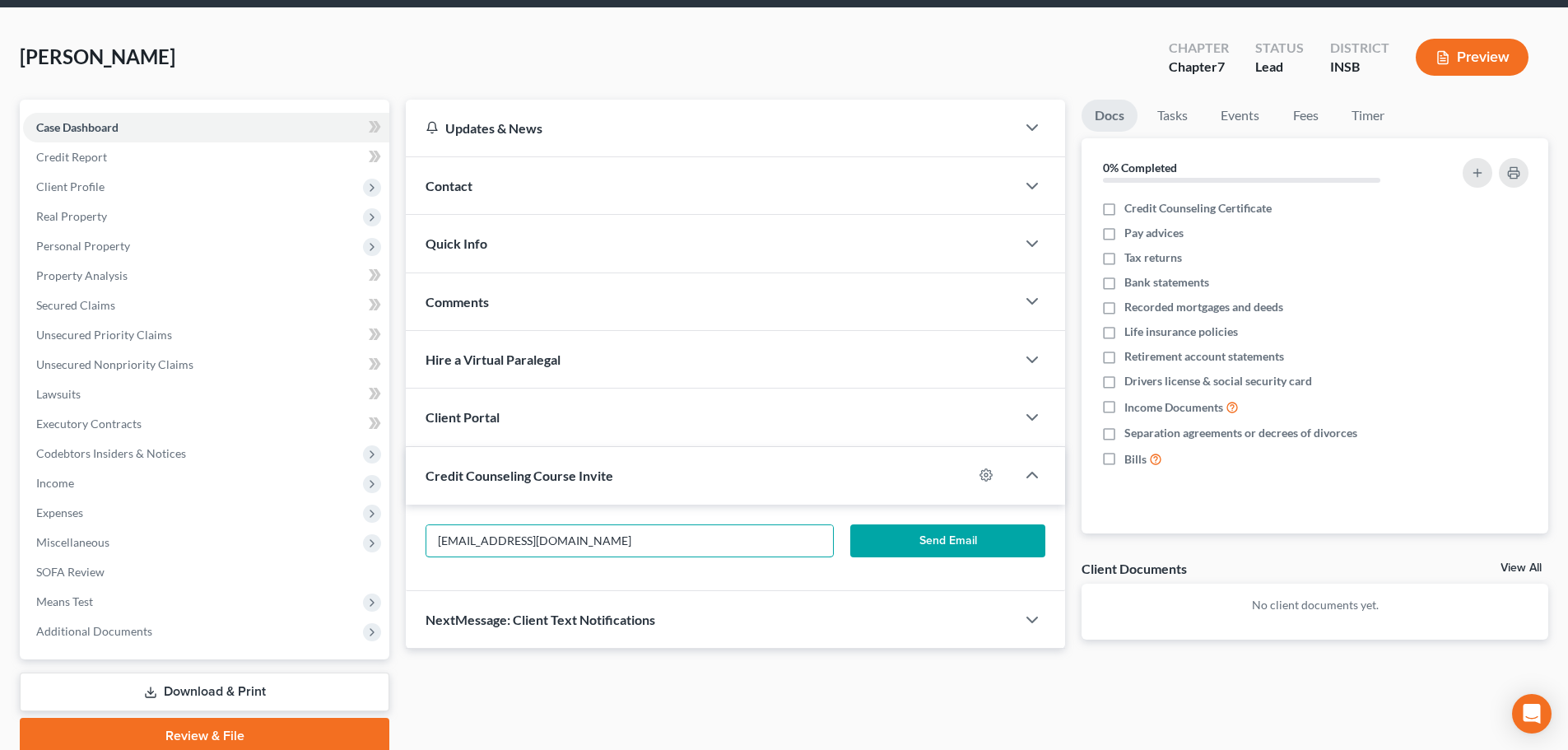
scroll to position [125, 0]
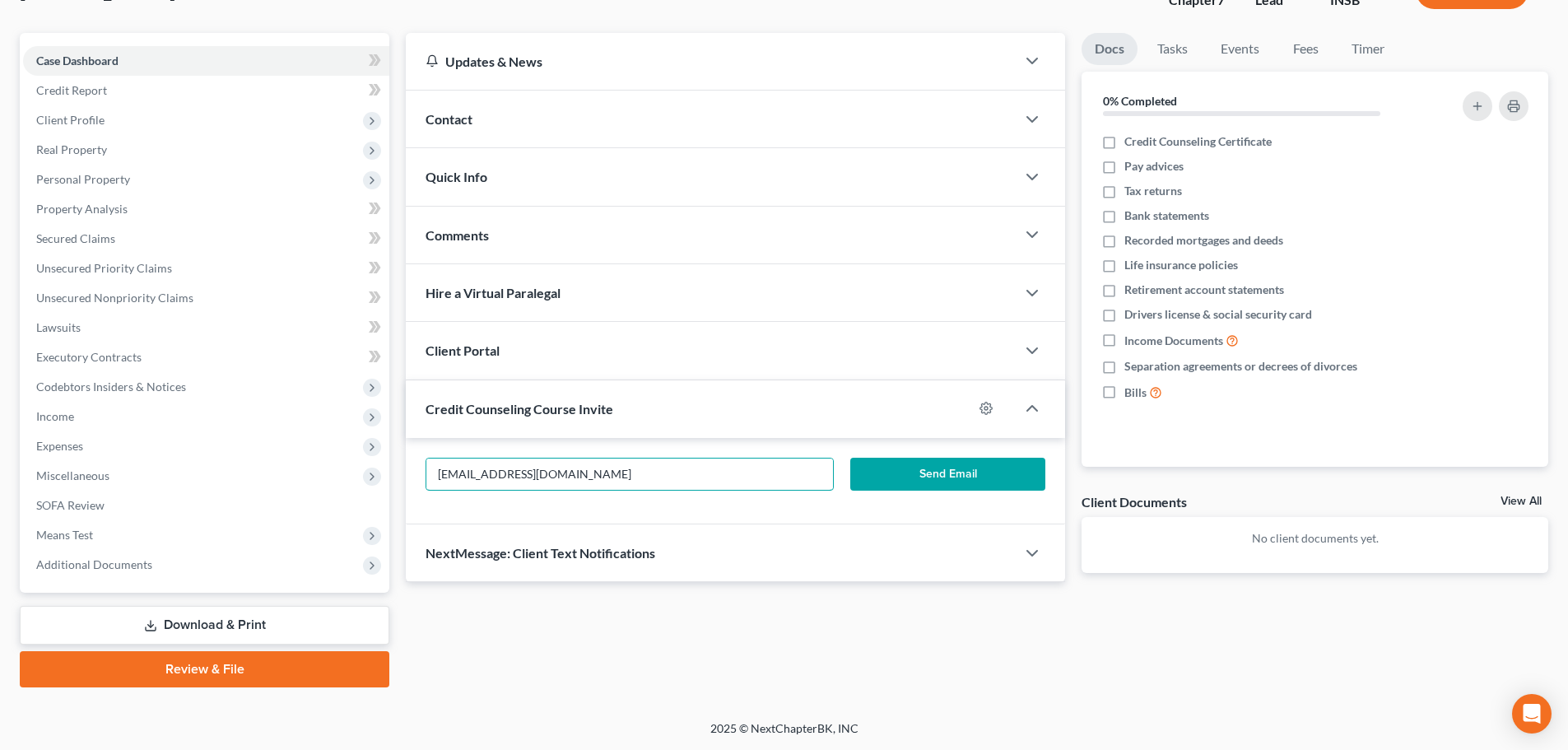
type input "[EMAIL_ADDRESS][DOMAIN_NAME]"
click at [765, 360] on div "Client Portal" at bounding box center [710, 350] width 609 height 56
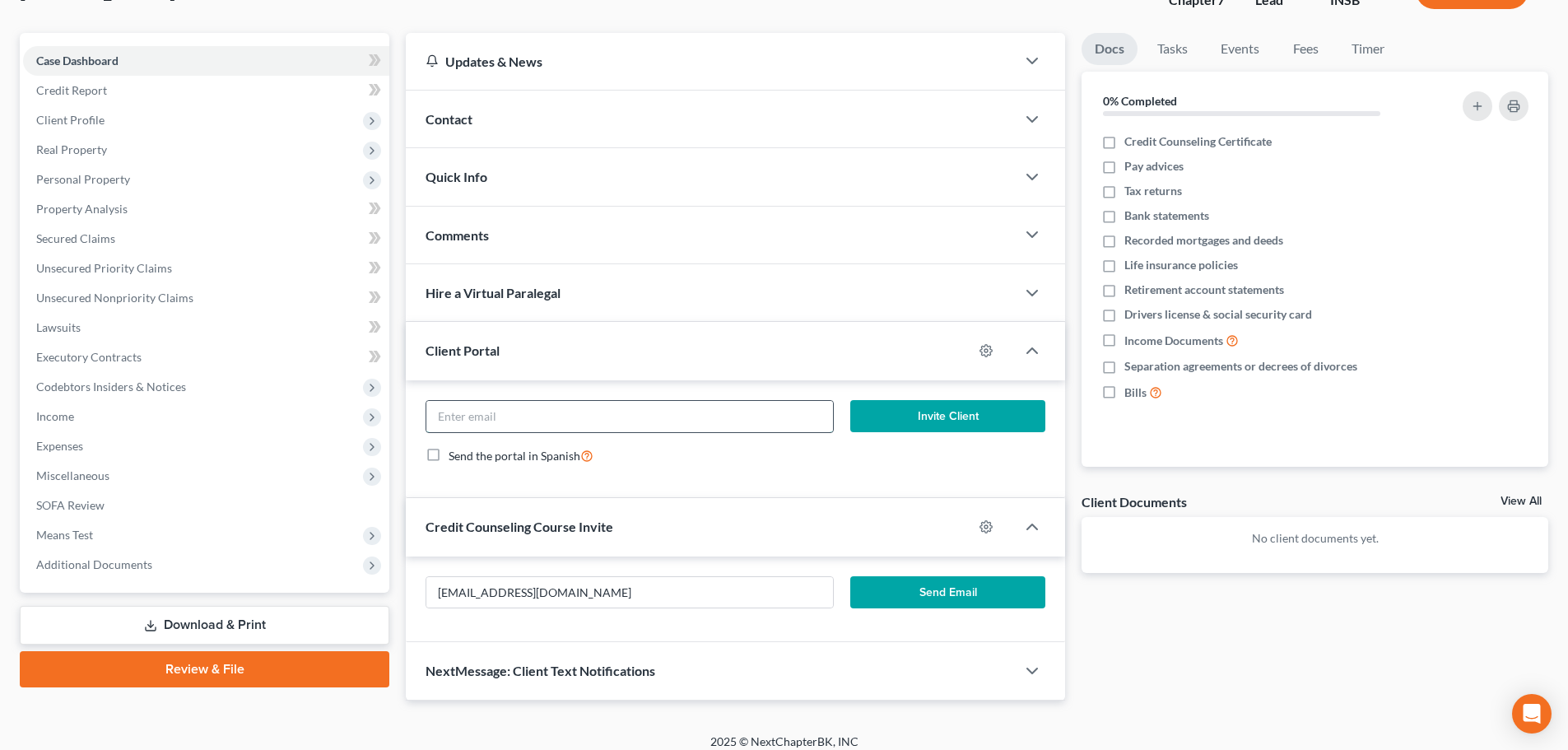
click at [631, 429] on input "email" at bounding box center [628, 416] width 405 height 31
paste input "[EMAIL_ADDRESS][DOMAIN_NAME]"
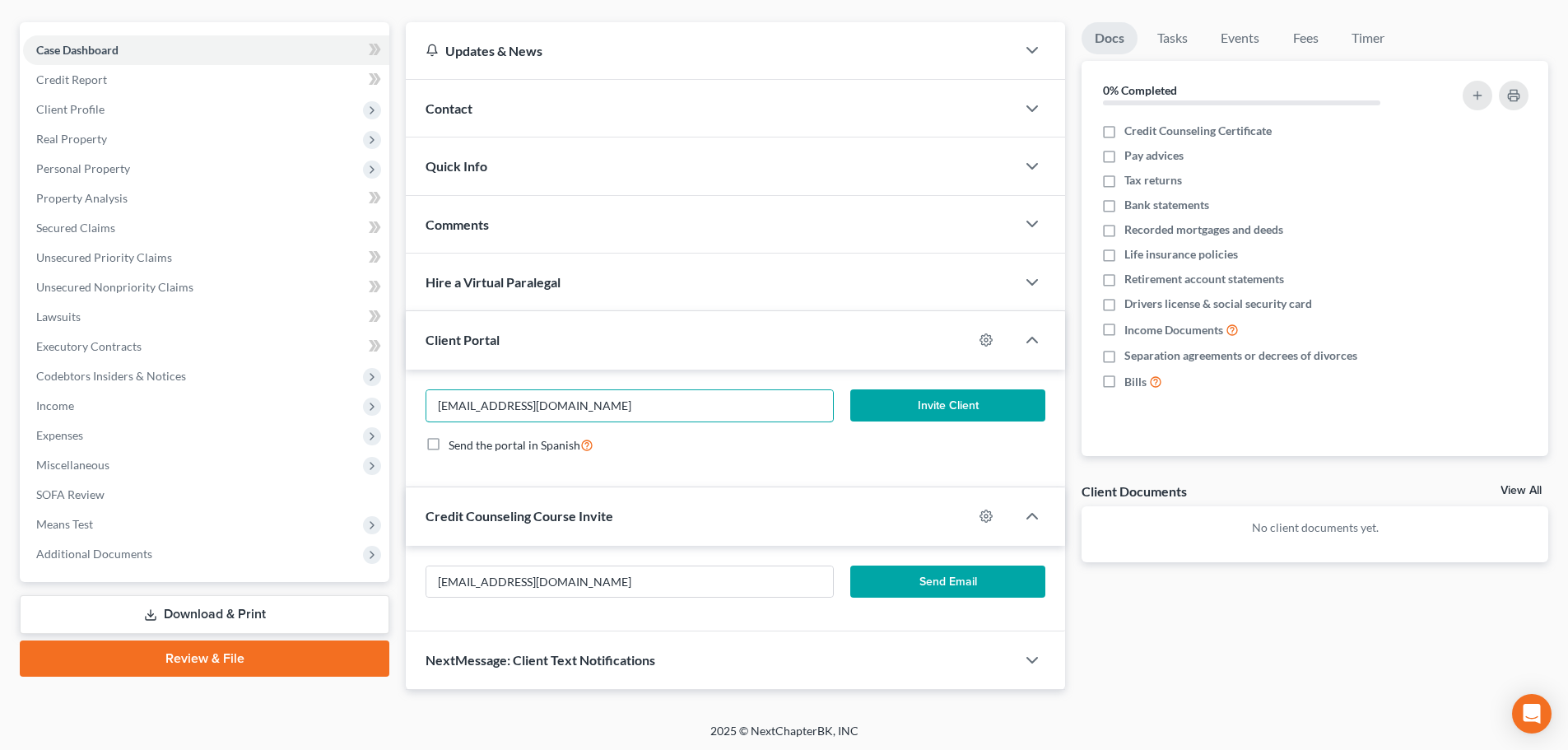
scroll to position [138, 0]
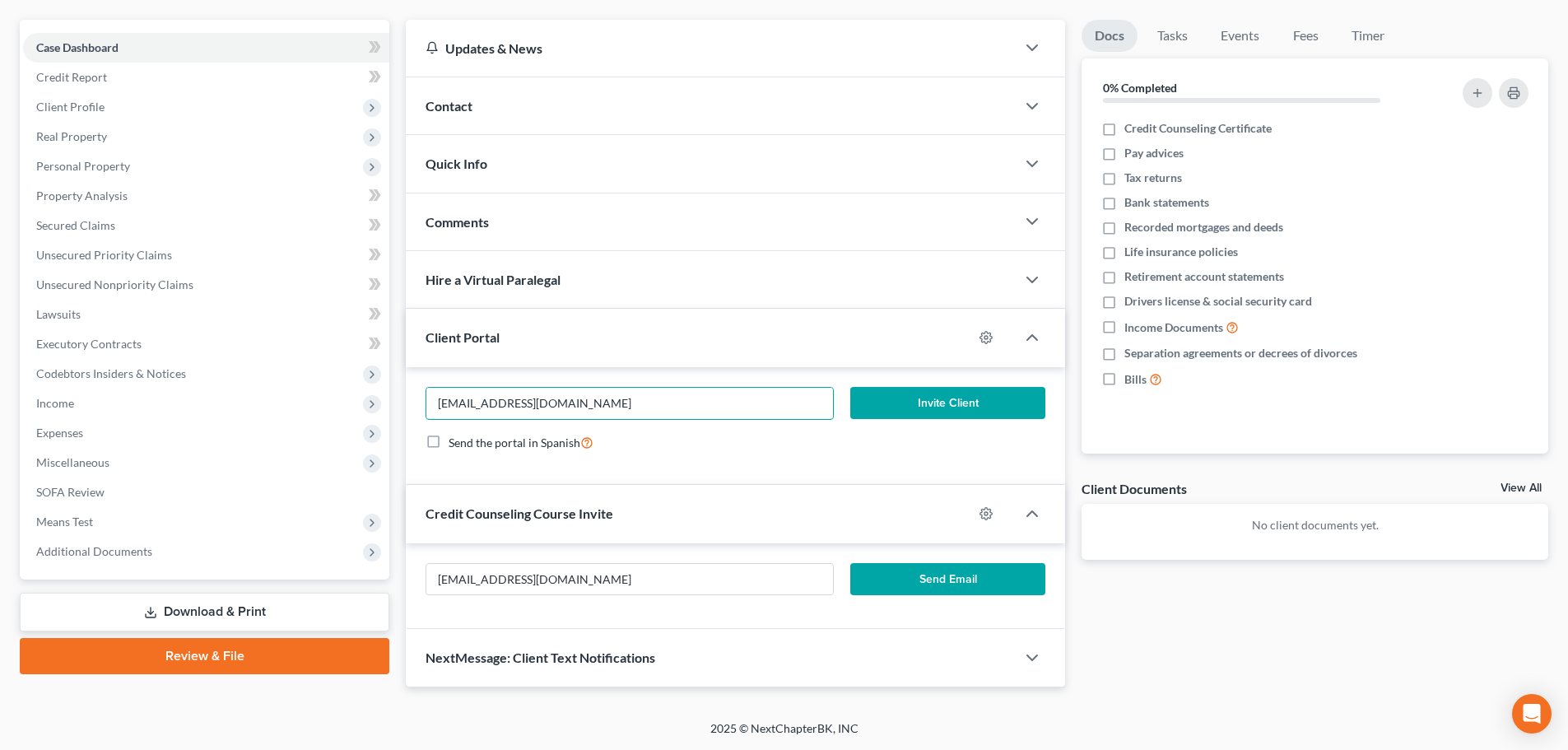
type input "[EMAIL_ADDRESS][DOMAIN_NAME]"
click at [953, 401] on button "Invite Client" at bounding box center [948, 403] width 196 height 33
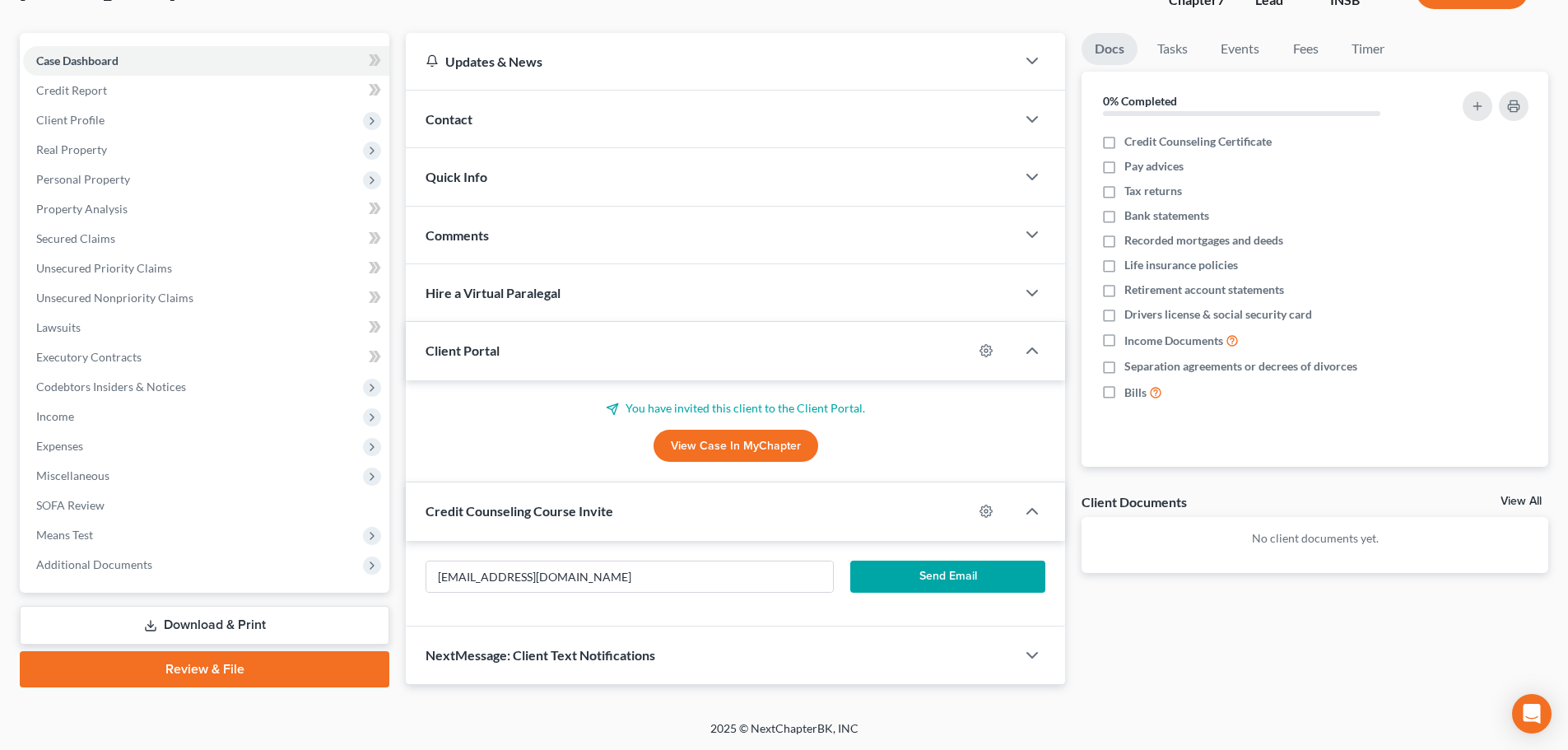
scroll to position [125, 0]
click at [967, 570] on button "Send Email" at bounding box center [948, 576] width 196 height 33
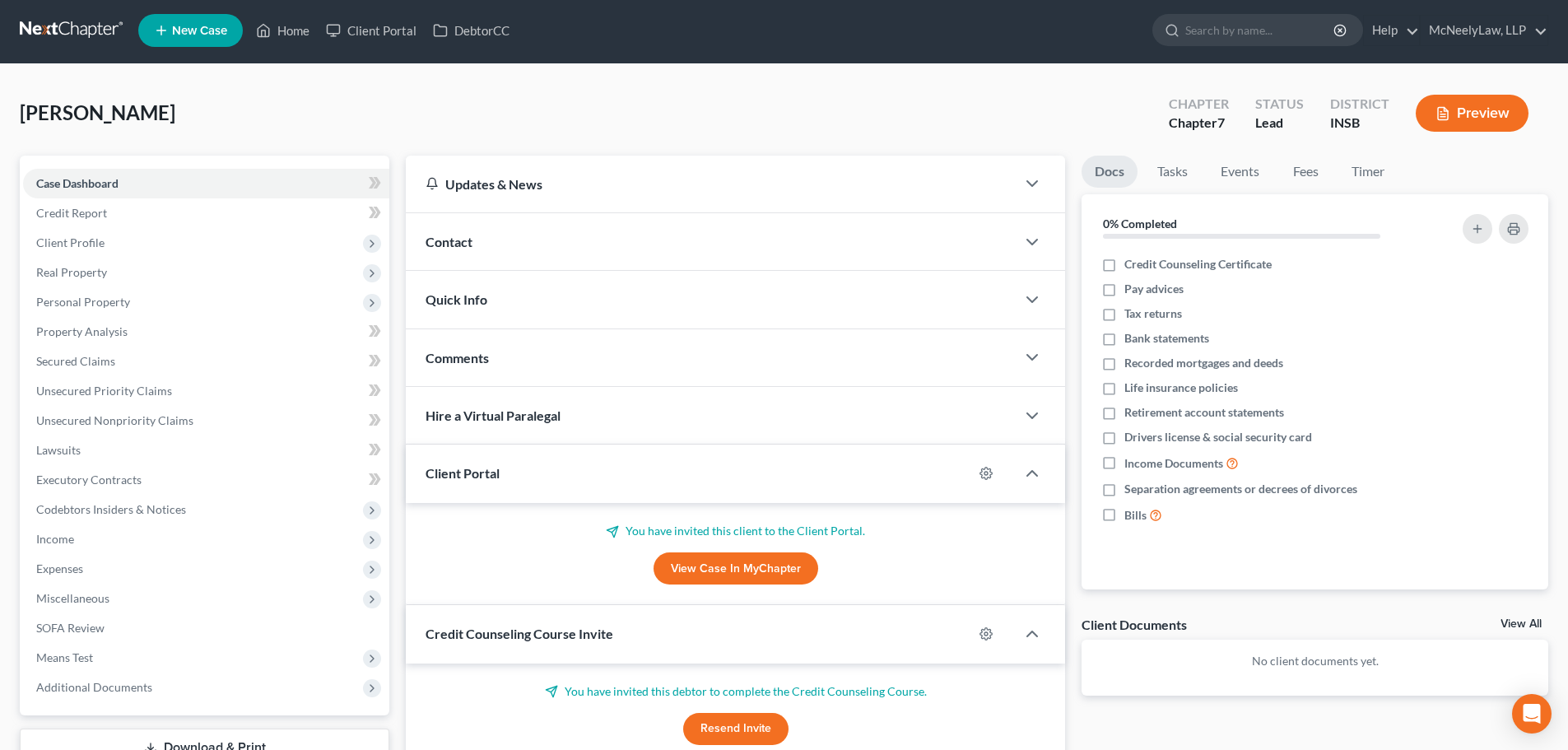
scroll to position [0, 0]
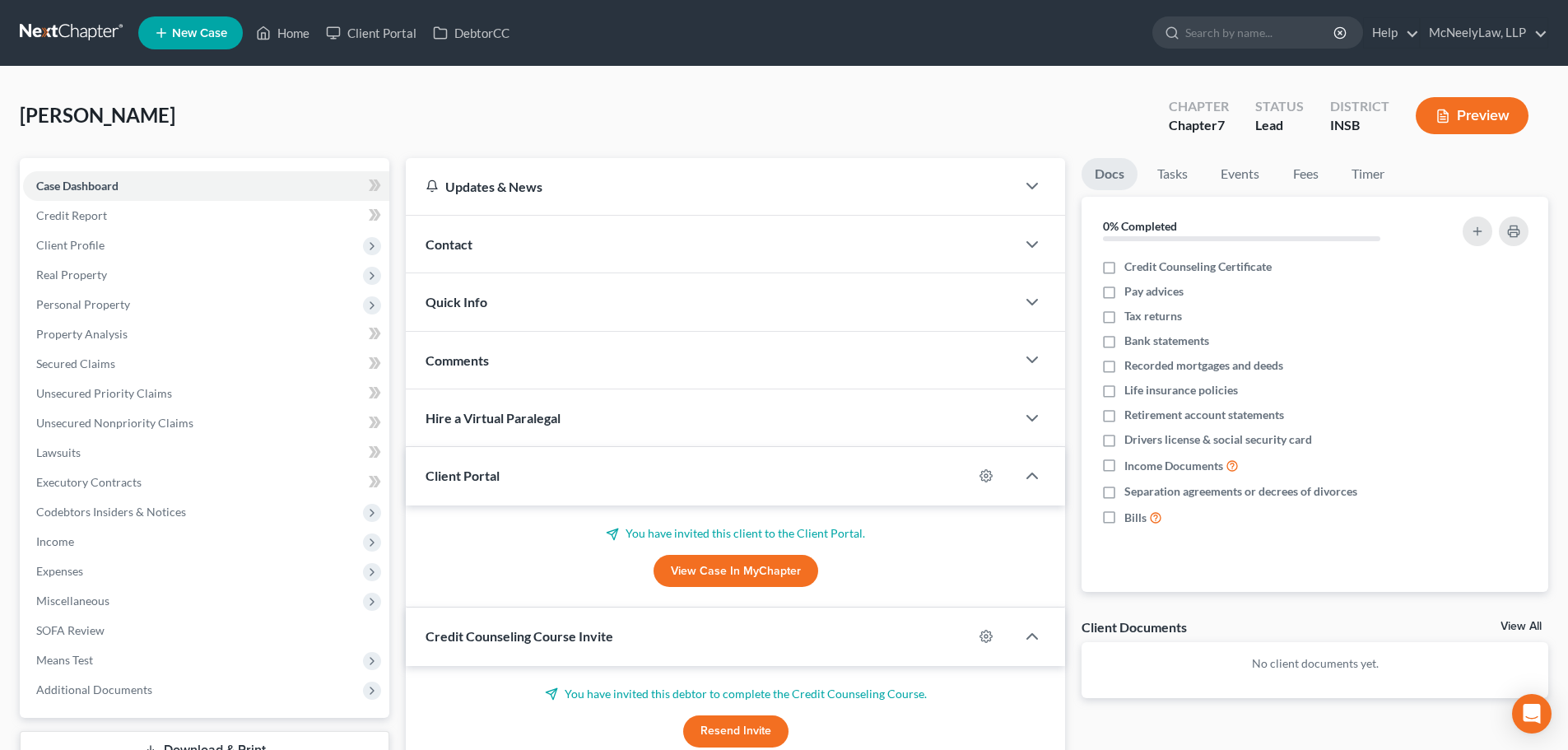
click at [272, 17] on ul "New Case Home Client Portal DebtorCC - No Result - See all results Or Press Ent…" at bounding box center [842, 33] width 1410 height 43
drag, startPoint x: 271, startPoint y: 23, endPoint x: 261, endPoint y: 30, distance: 12.2
click at [271, 23] on icon at bounding box center [263, 33] width 15 height 20
